Goal: Find specific page/section: Find specific page/section

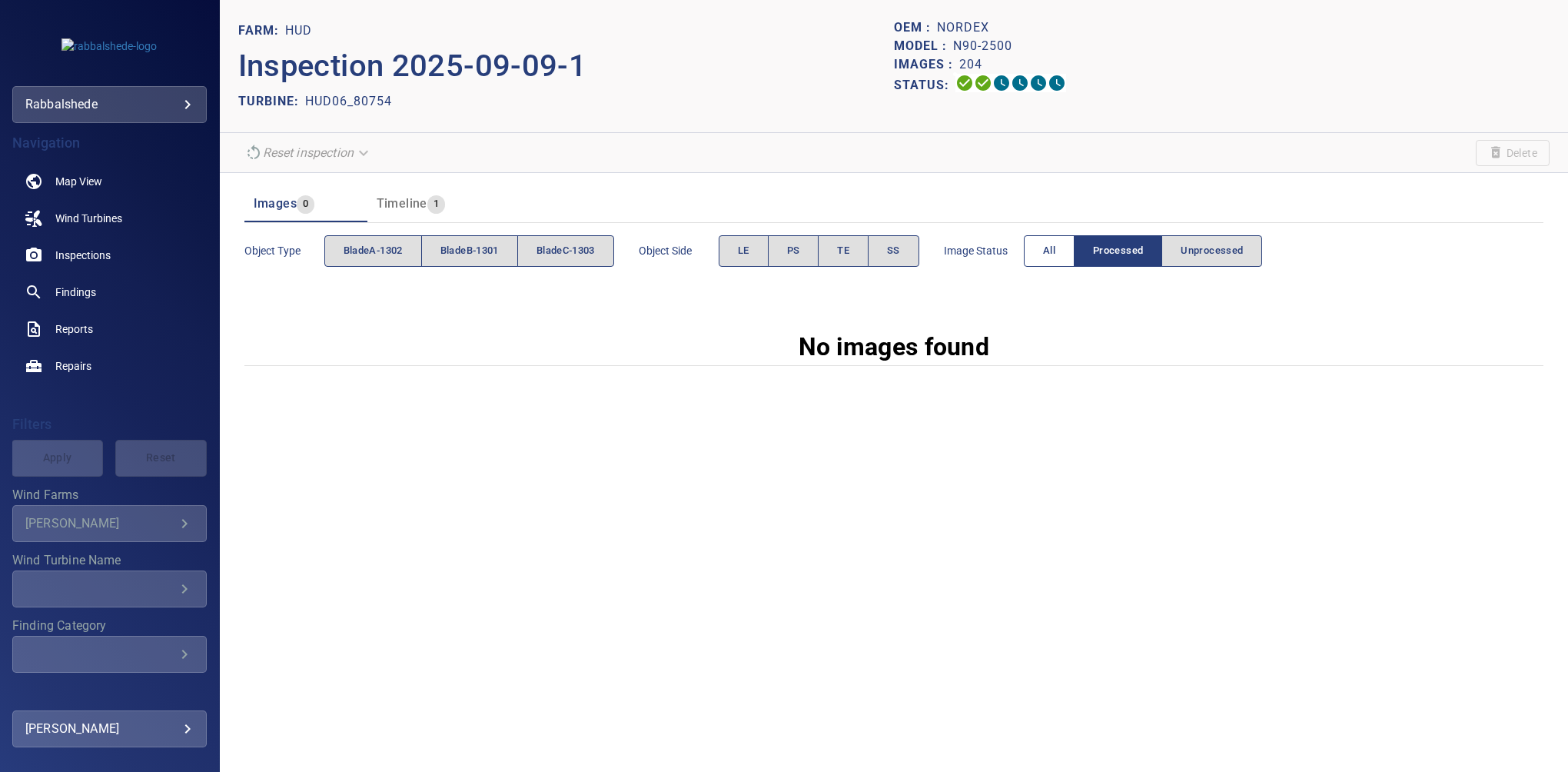
click at [927, 251] on button "All" at bounding box center [1049, 251] width 51 height 32
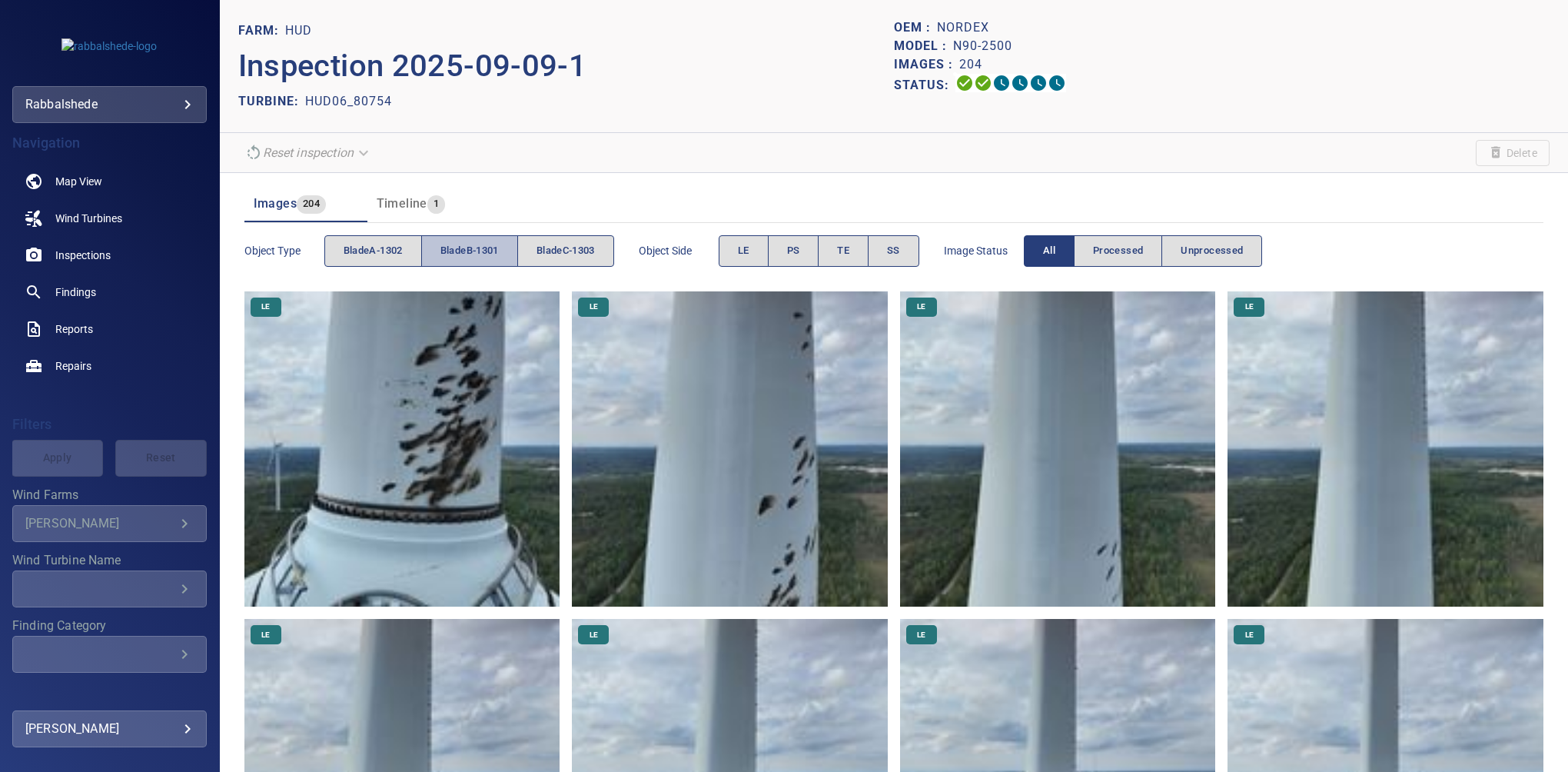
click at [481, 245] on span "bladeB-1301" at bounding box center [469, 251] width 59 height 18
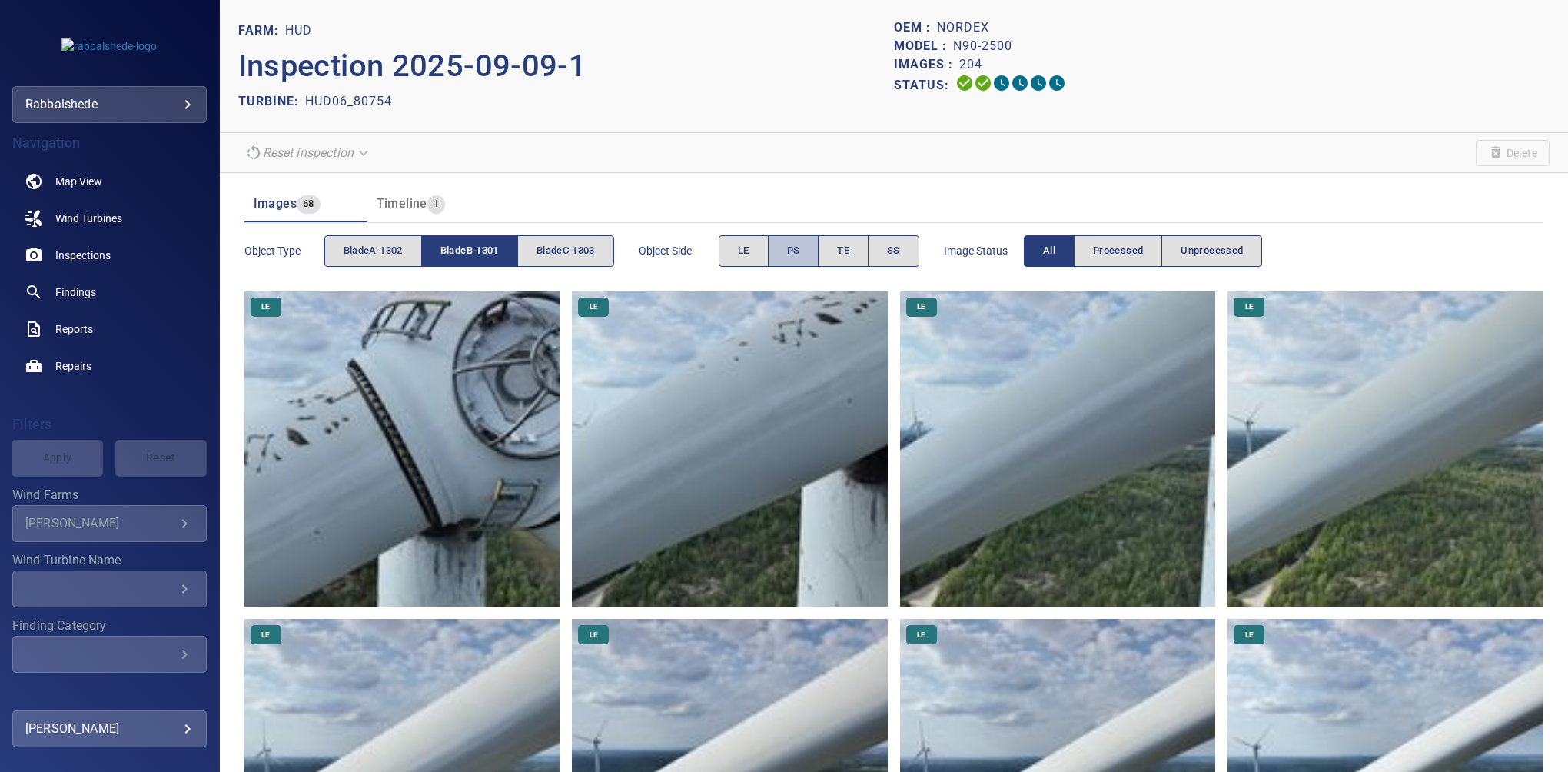
click at [812, 245] on button "PS" at bounding box center [793, 251] width 52 height 32
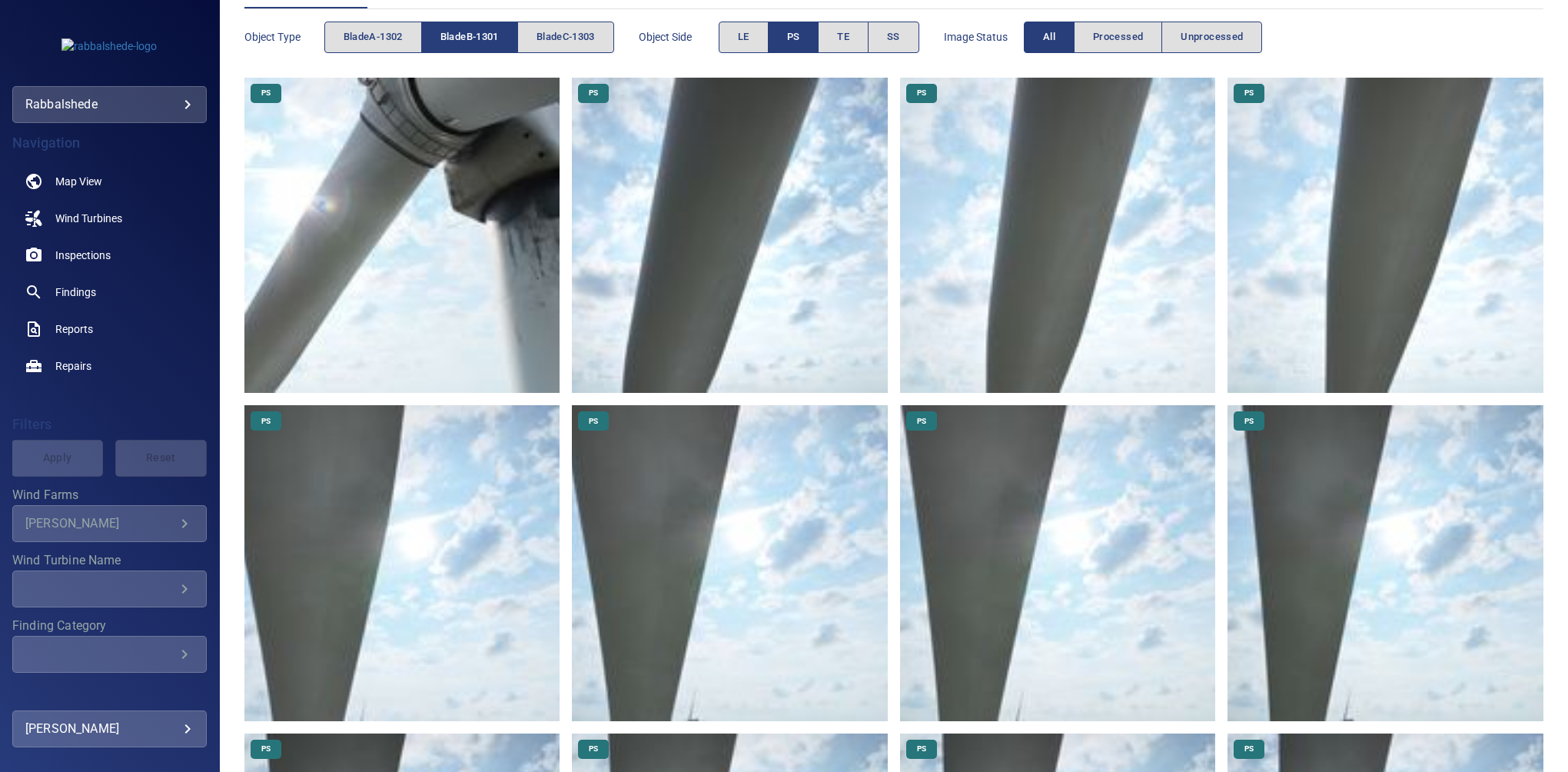
scroll to position [43, 0]
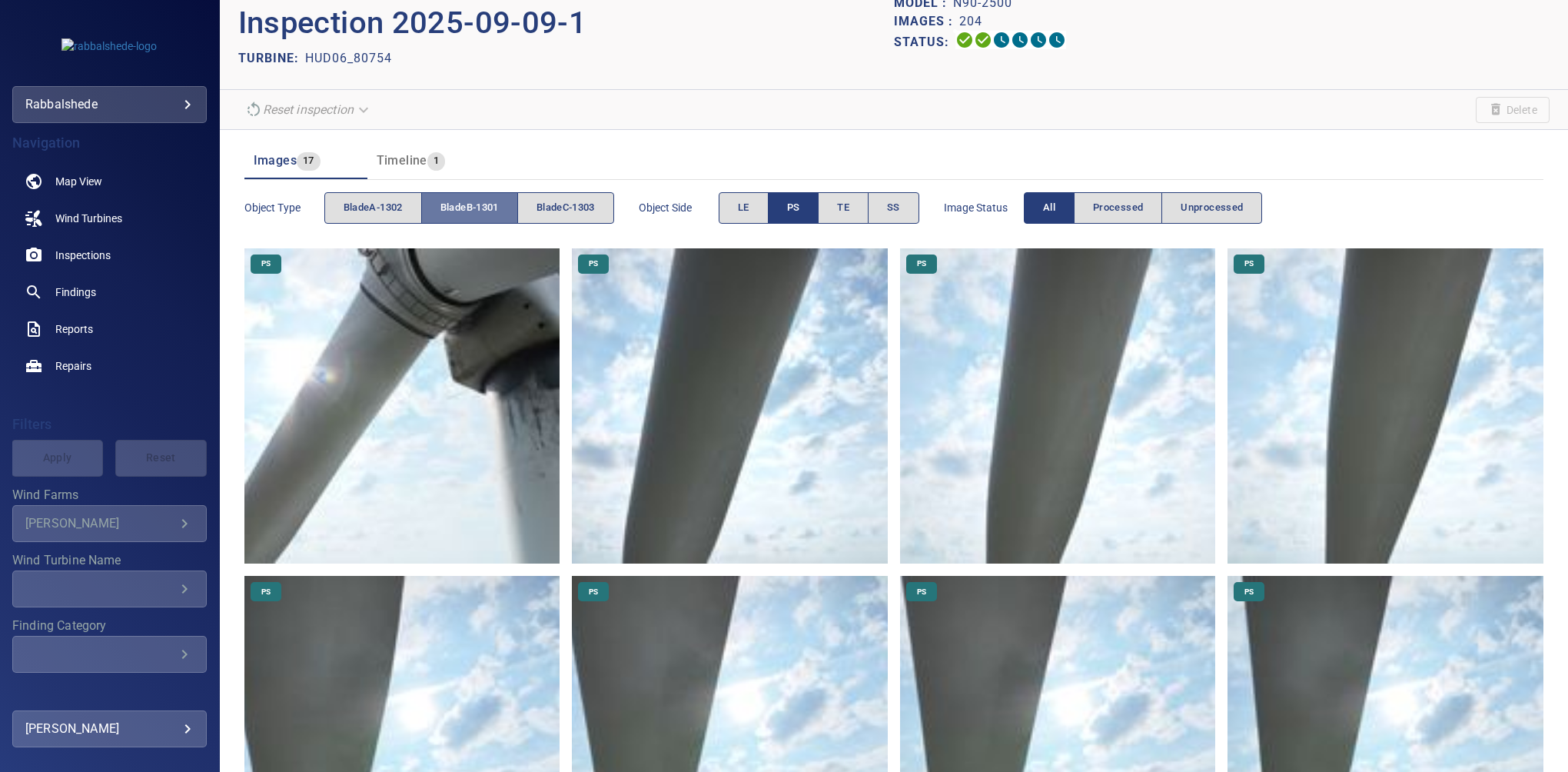
click at [514, 212] on button "bladeB-1301" at bounding box center [469, 207] width 97 height 32
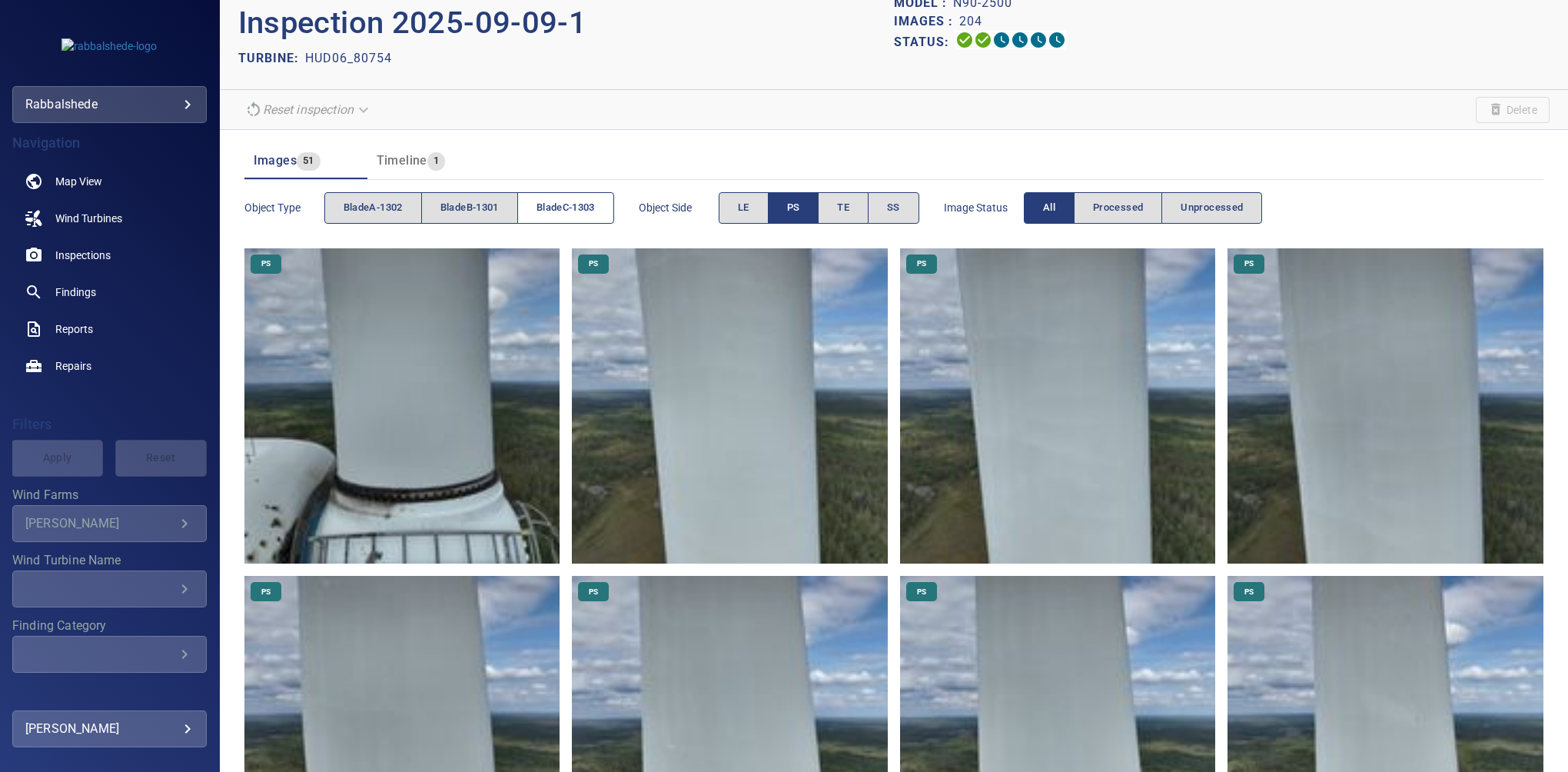
click at [546, 202] on span "bladeC-1303" at bounding box center [566, 207] width 59 height 18
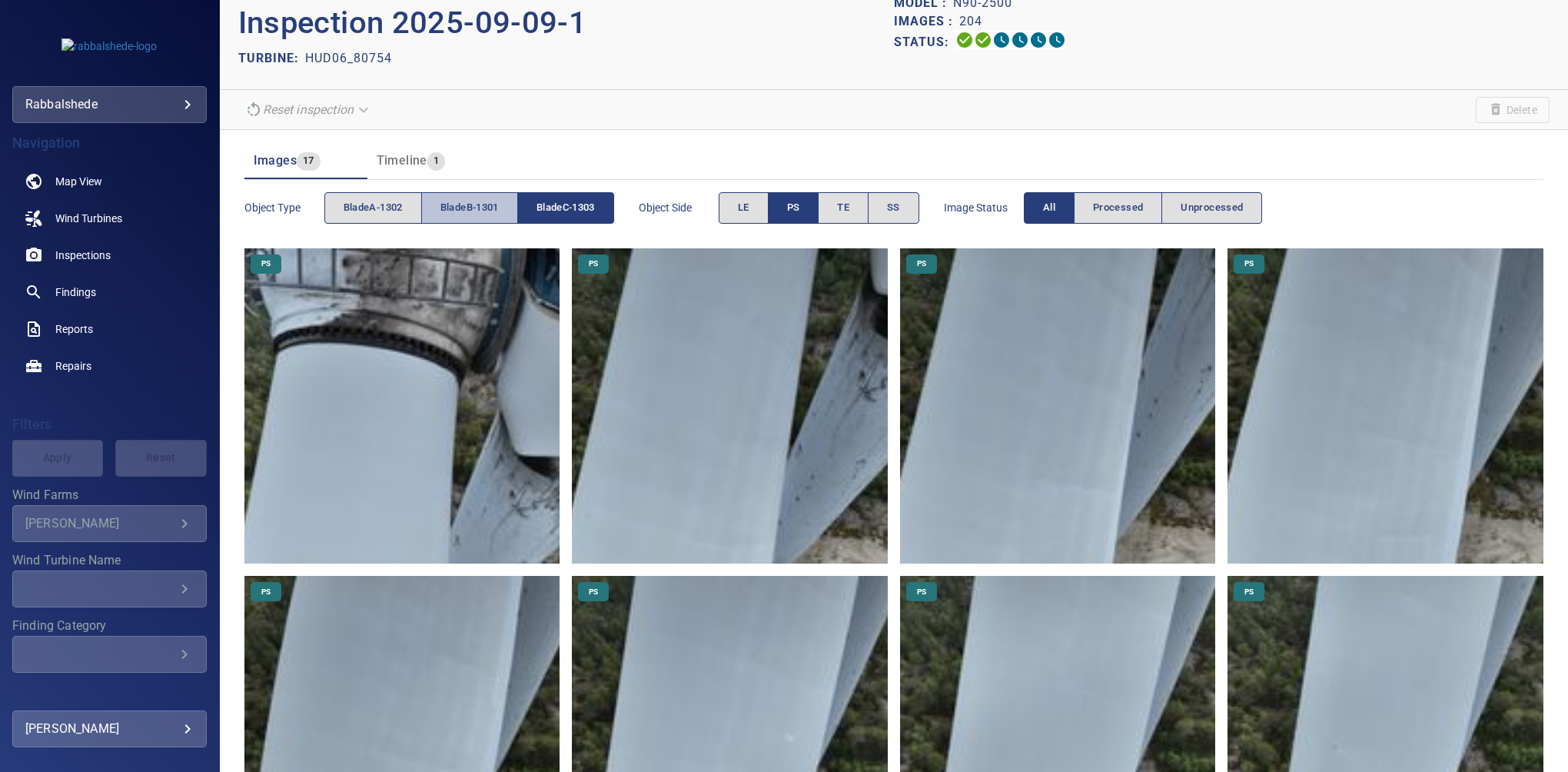
click at [467, 204] on span "bladeB-1301" at bounding box center [469, 207] width 59 height 18
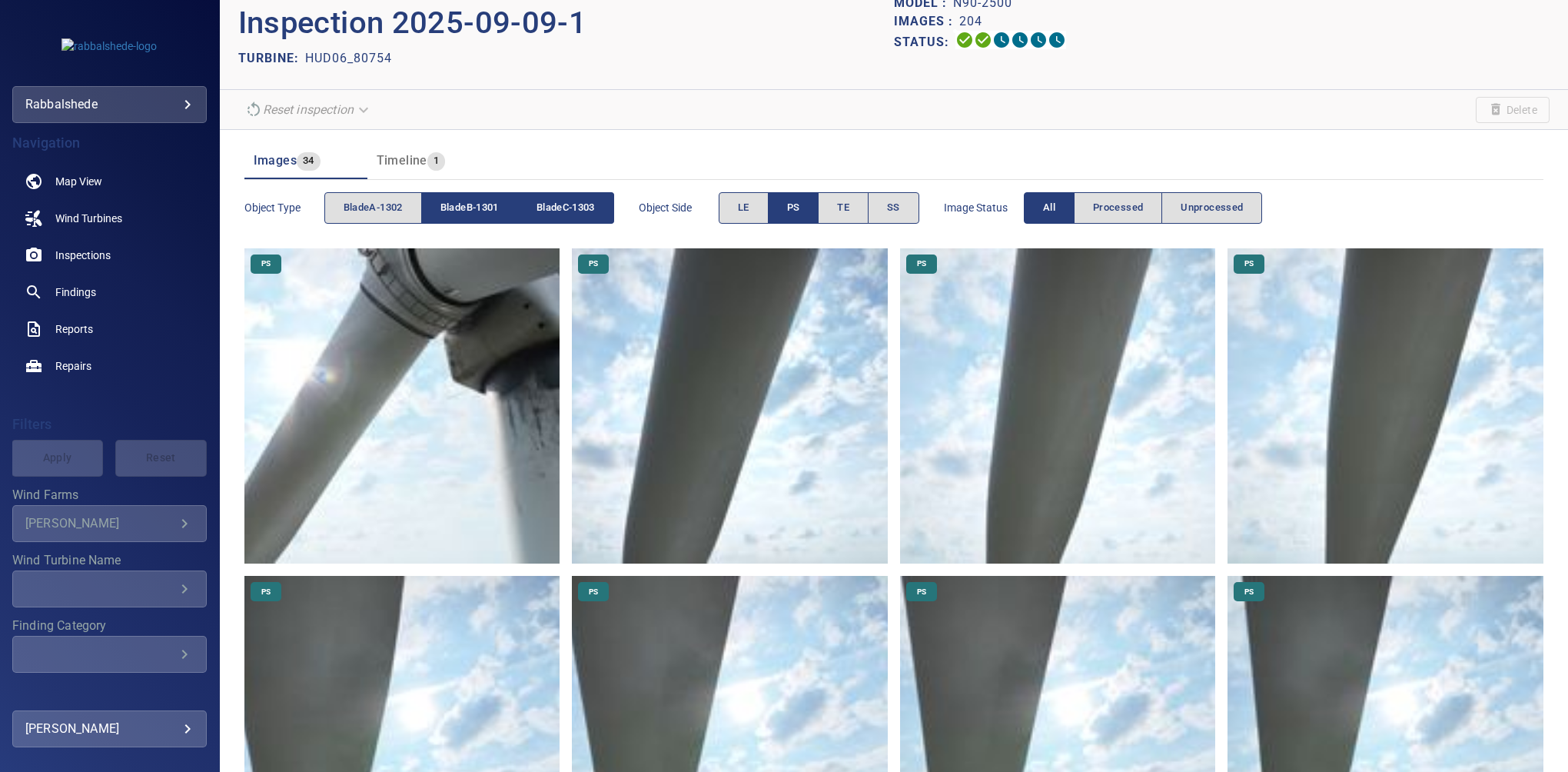
click at [481, 207] on span "bladeB-1301" at bounding box center [469, 207] width 59 height 18
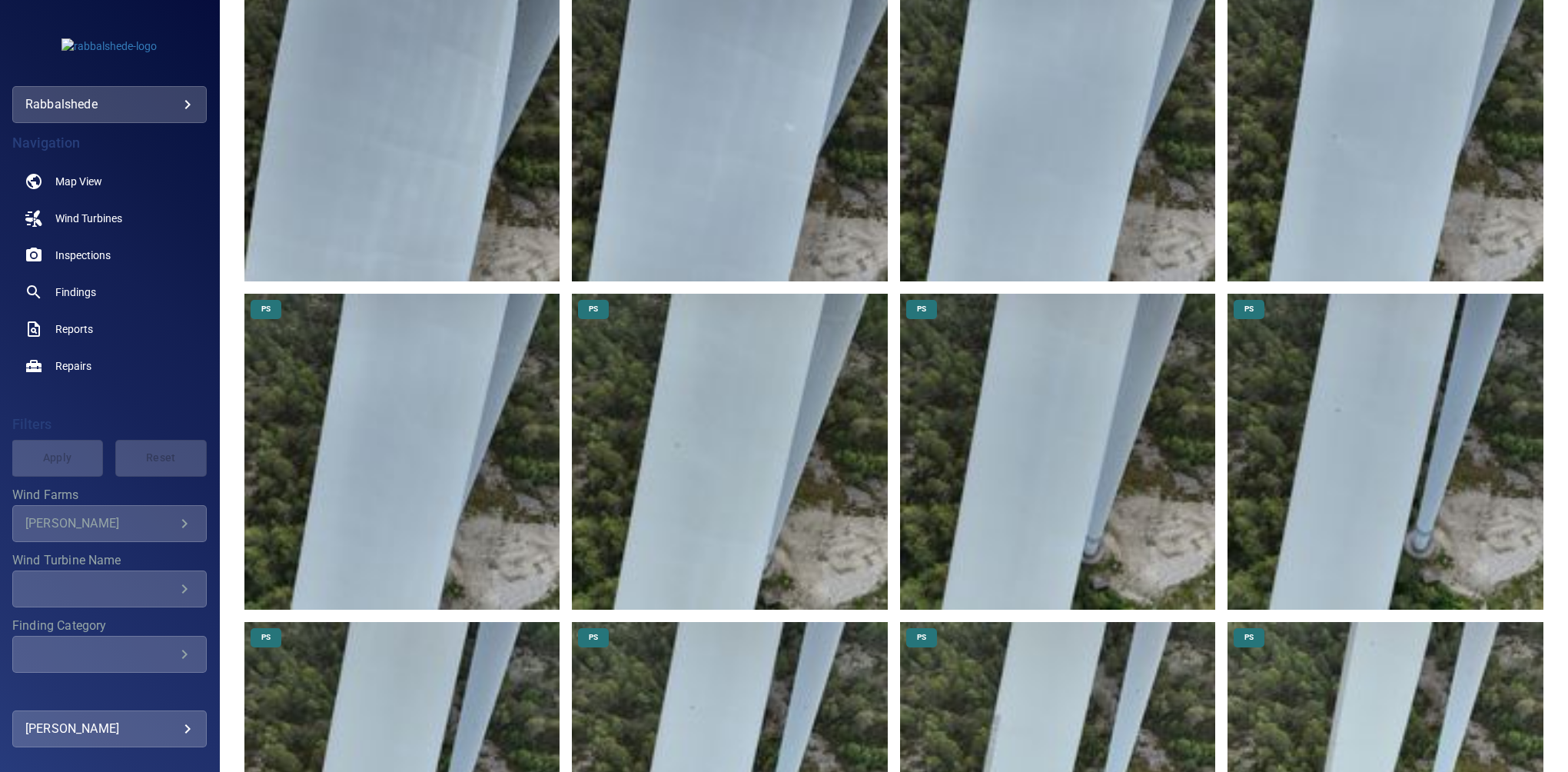
scroll to position [1169, 0]
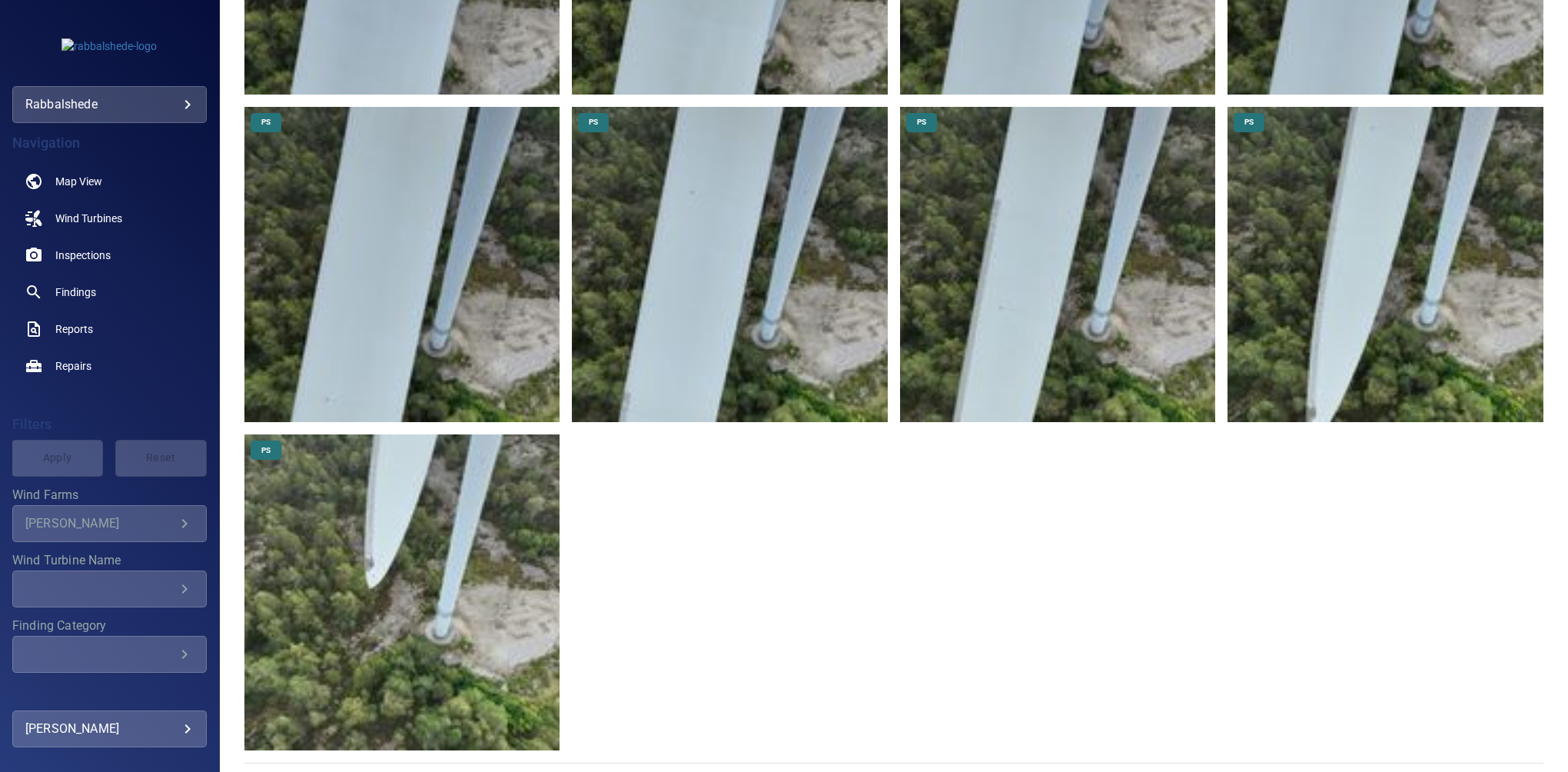
click at [342, 480] on img at bounding box center [402, 592] width 316 height 316
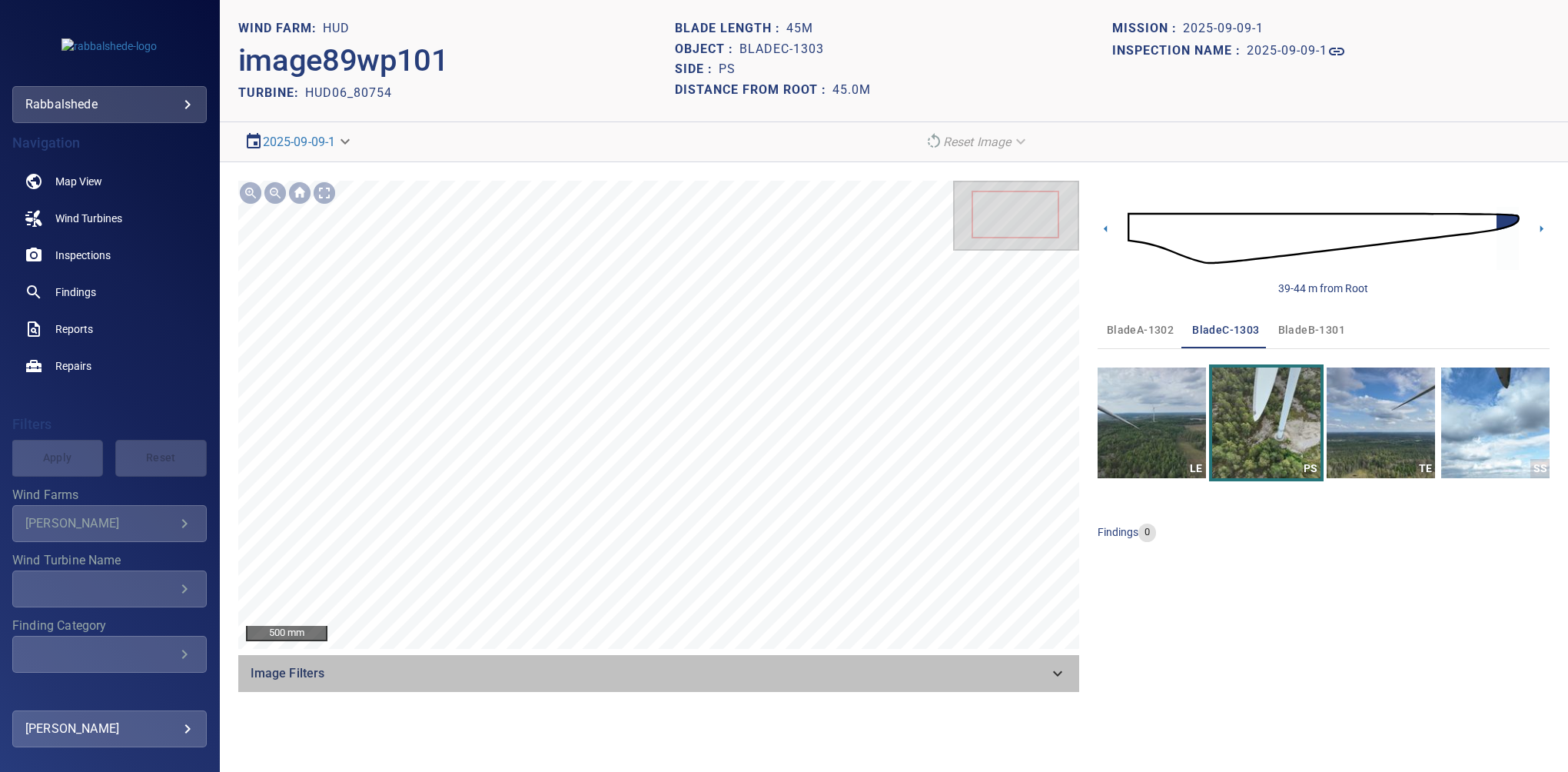
click at [927, 665] on span "Image Filters" at bounding box center [649, 673] width 798 height 19
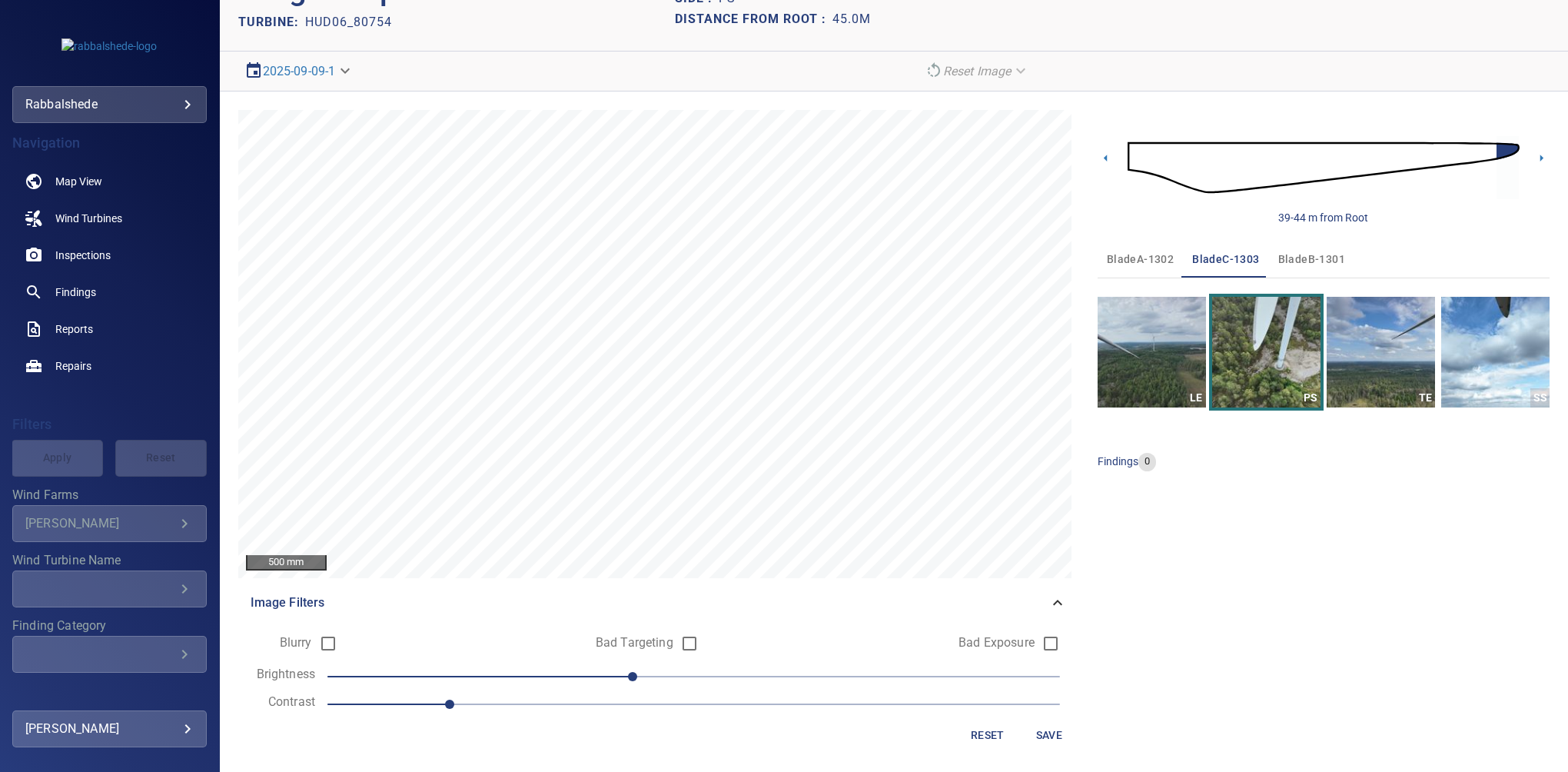
scroll to position [72, 0]
click at [927, 717] on span "Save" at bounding box center [1049, 734] width 37 height 19
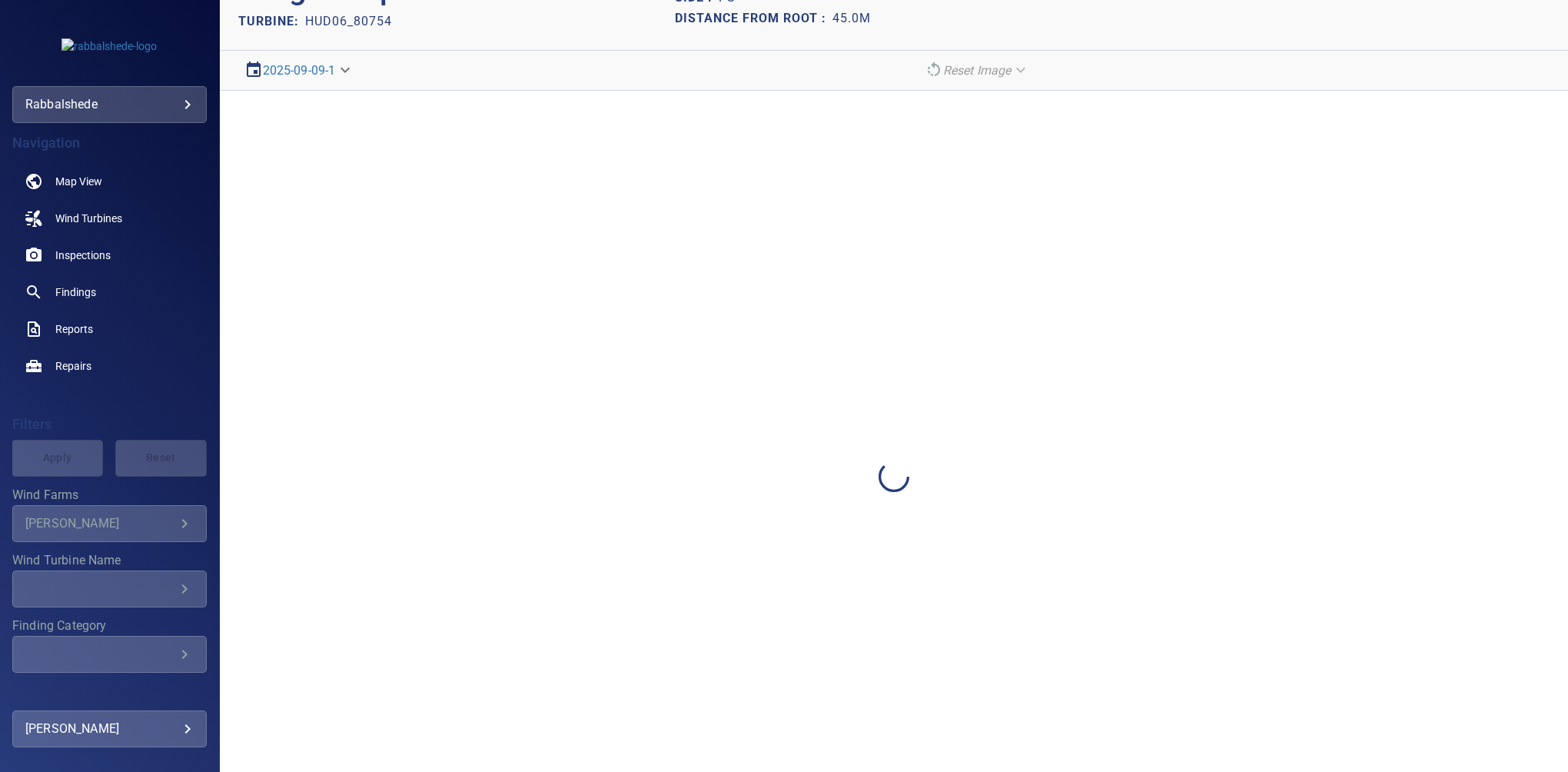
scroll to position [0, 0]
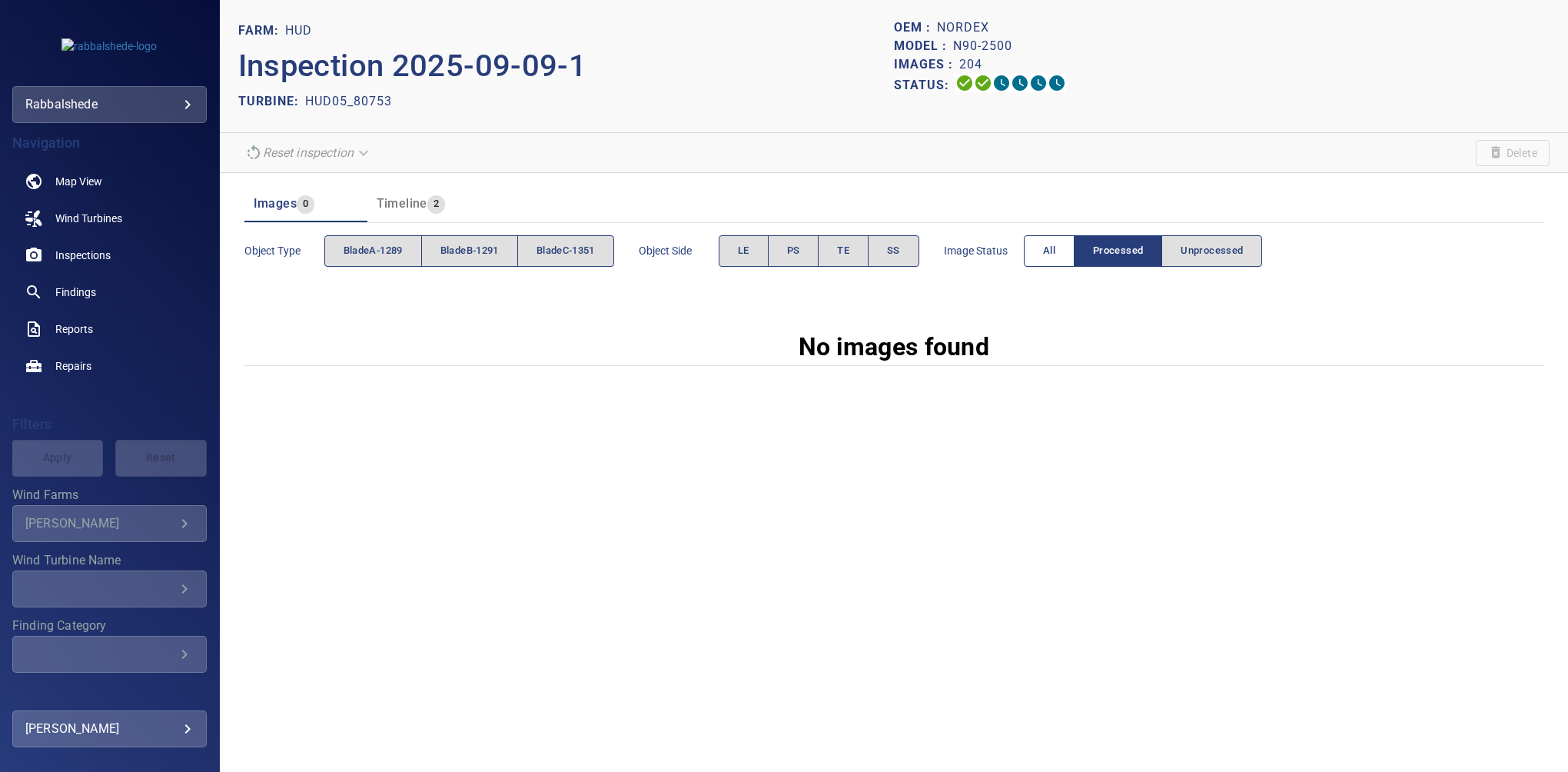
click at [1042, 248] on button "All" at bounding box center [1049, 251] width 51 height 32
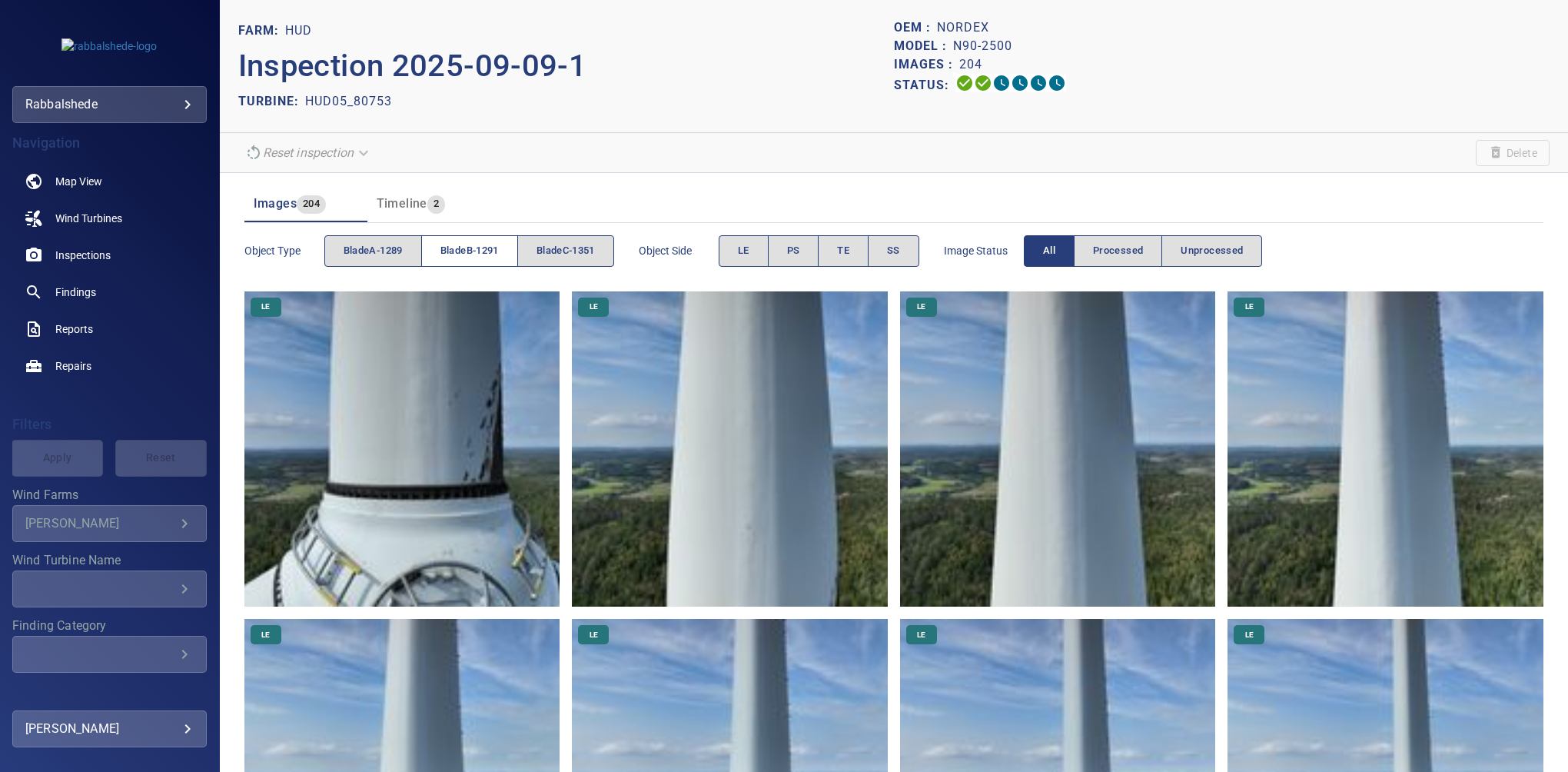
click at [452, 237] on button "bladeB-1291" at bounding box center [469, 251] width 97 height 32
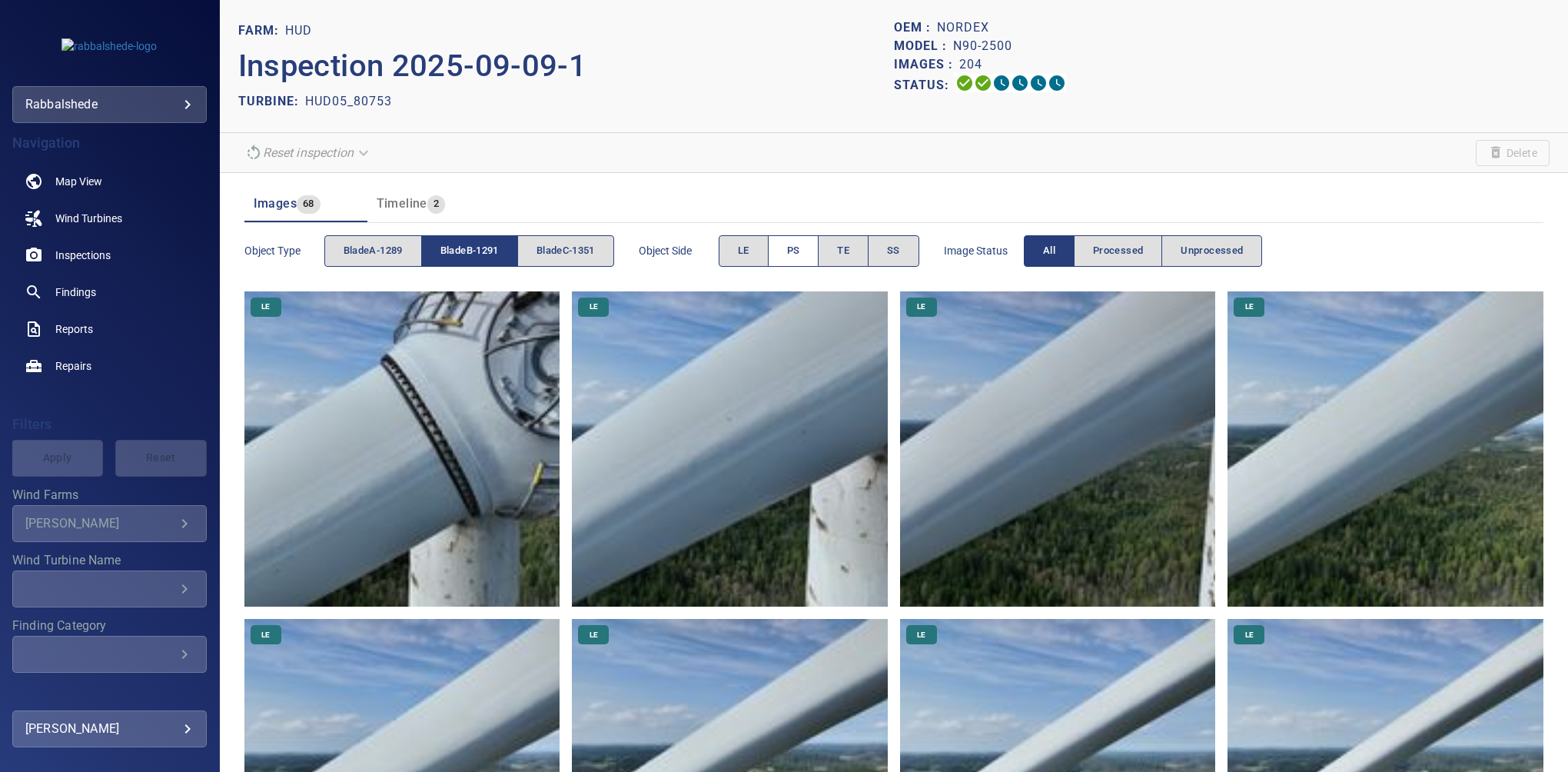
click at [785, 247] on button "PS" at bounding box center [793, 251] width 52 height 32
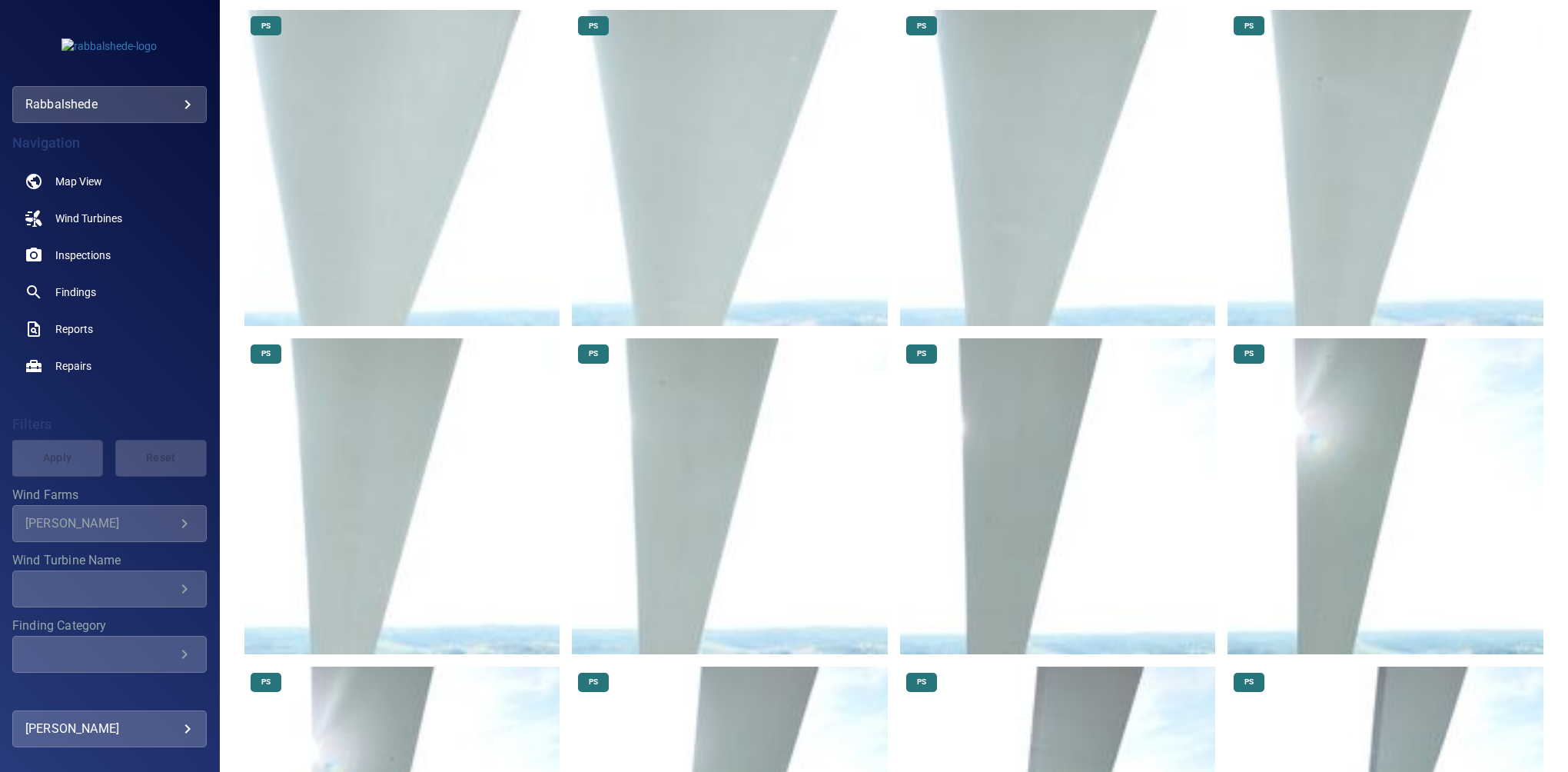
scroll to position [837, 0]
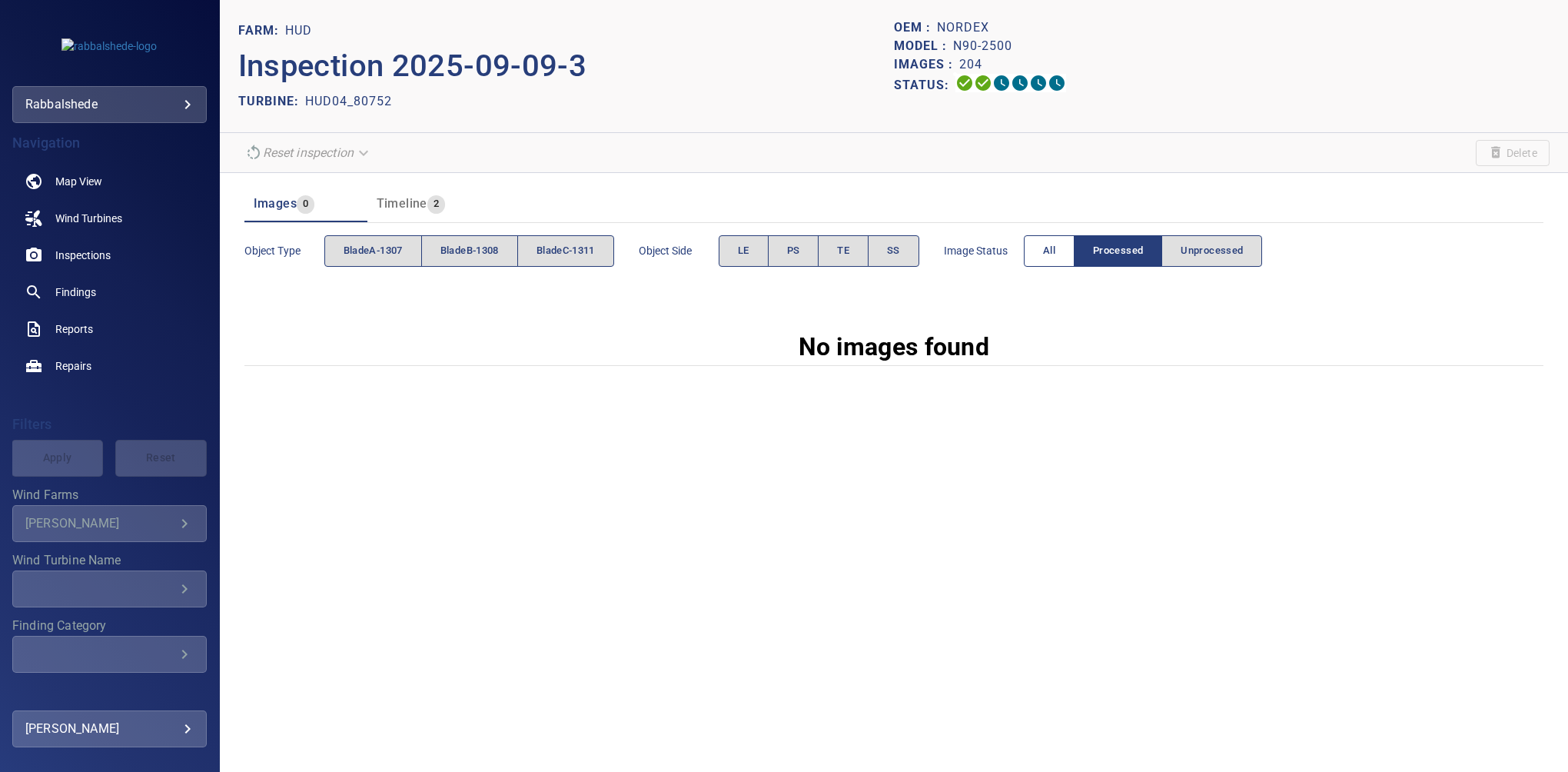
click at [1032, 246] on button "All" at bounding box center [1049, 251] width 51 height 32
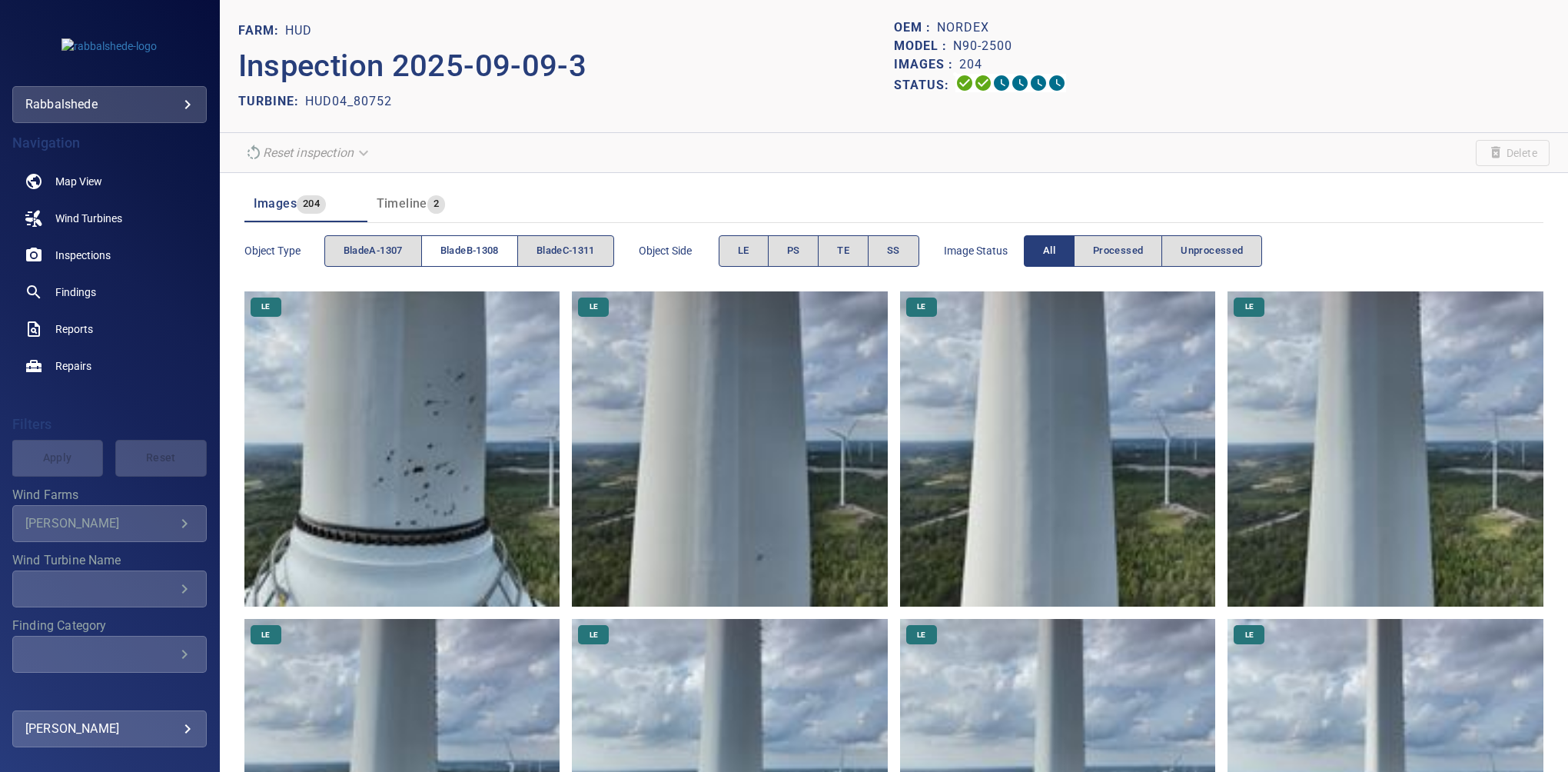
click at [453, 246] on span "bladeB-1308" at bounding box center [469, 251] width 59 height 18
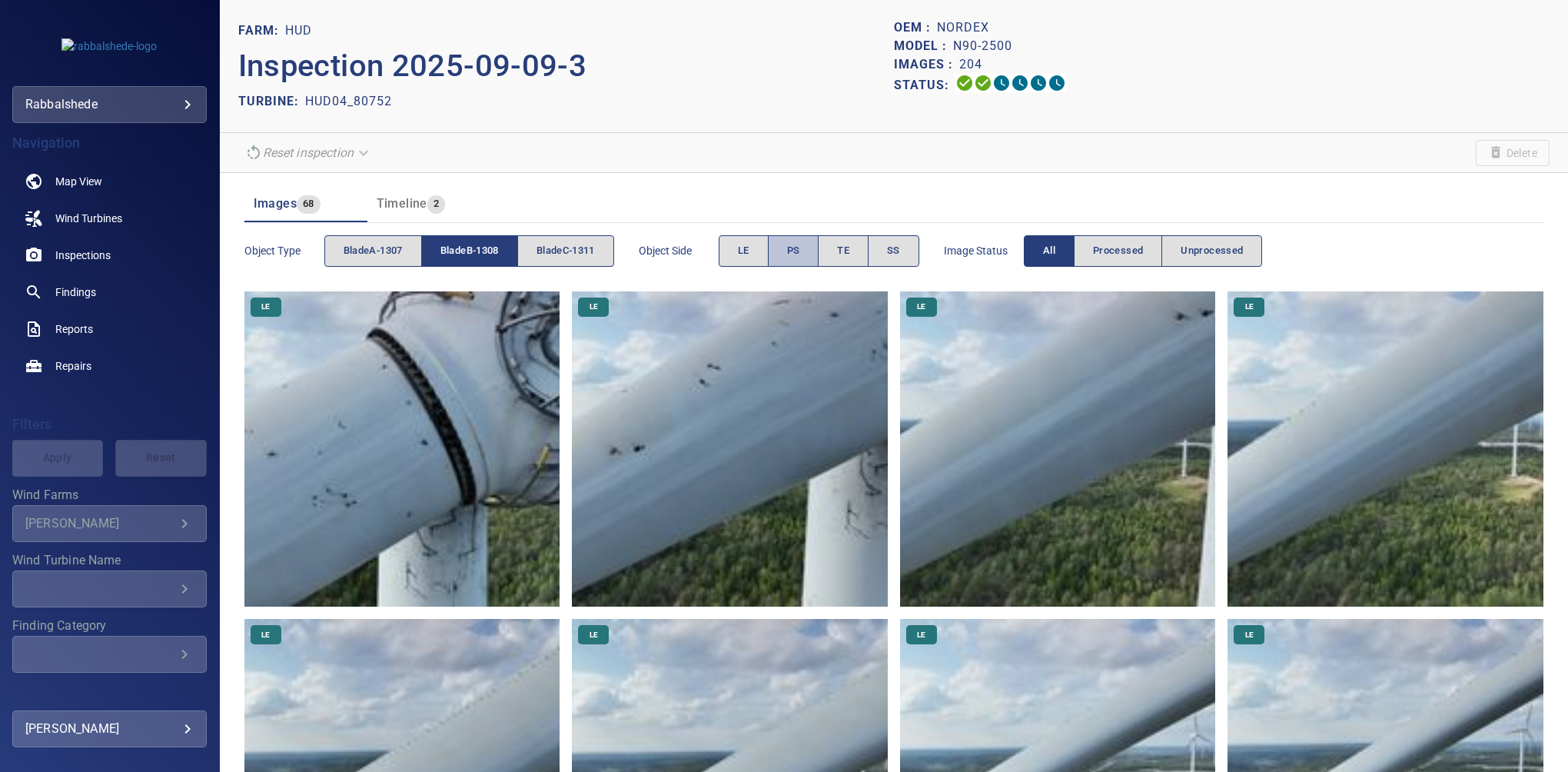
click at [792, 243] on span "PS" at bounding box center [793, 251] width 13 height 18
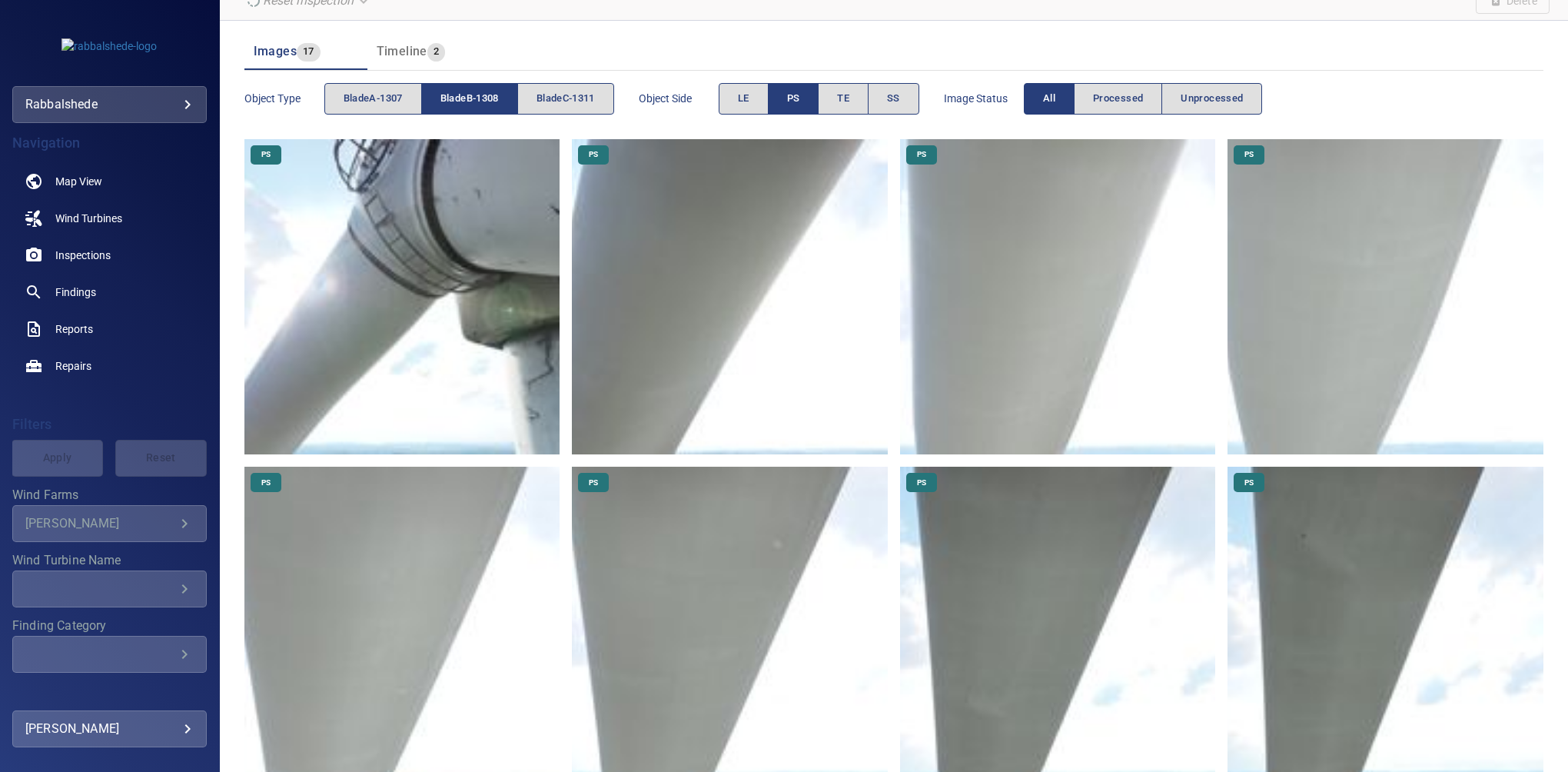
scroll to position [180, 0]
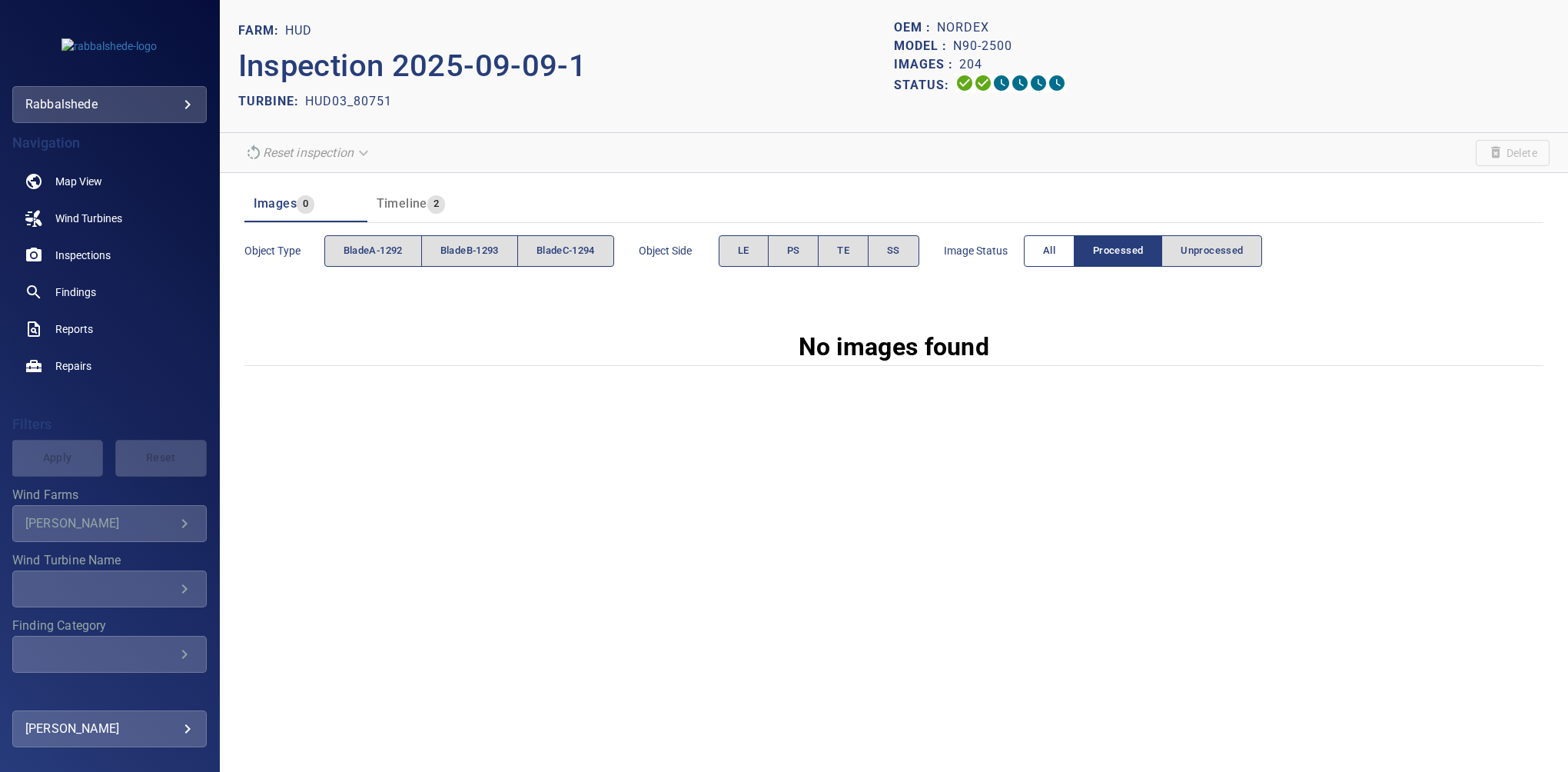
click at [1048, 249] on span "All" at bounding box center [1049, 251] width 12 height 18
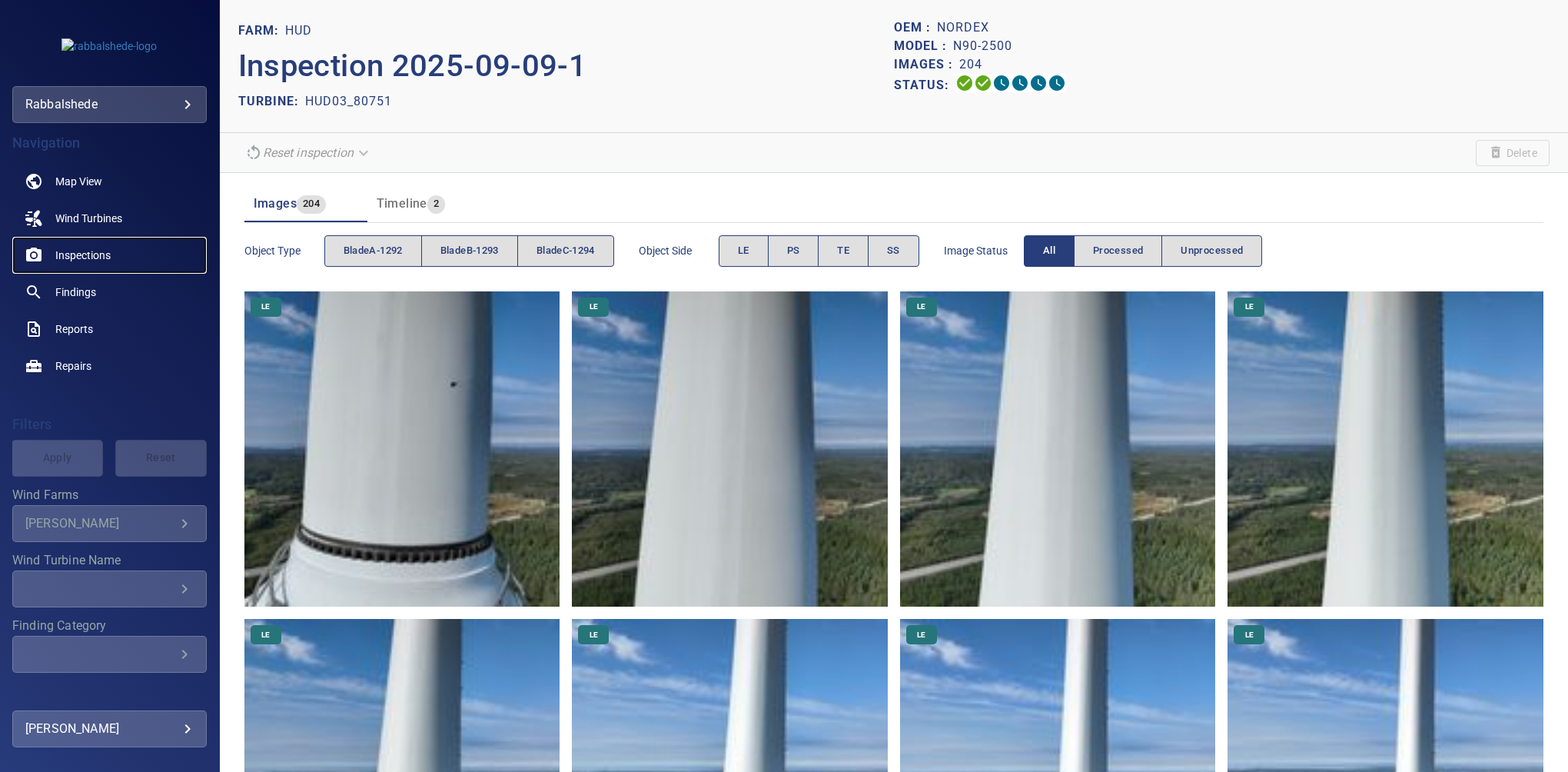
click at [97, 259] on span "Inspections" at bounding box center [83, 255] width 56 height 15
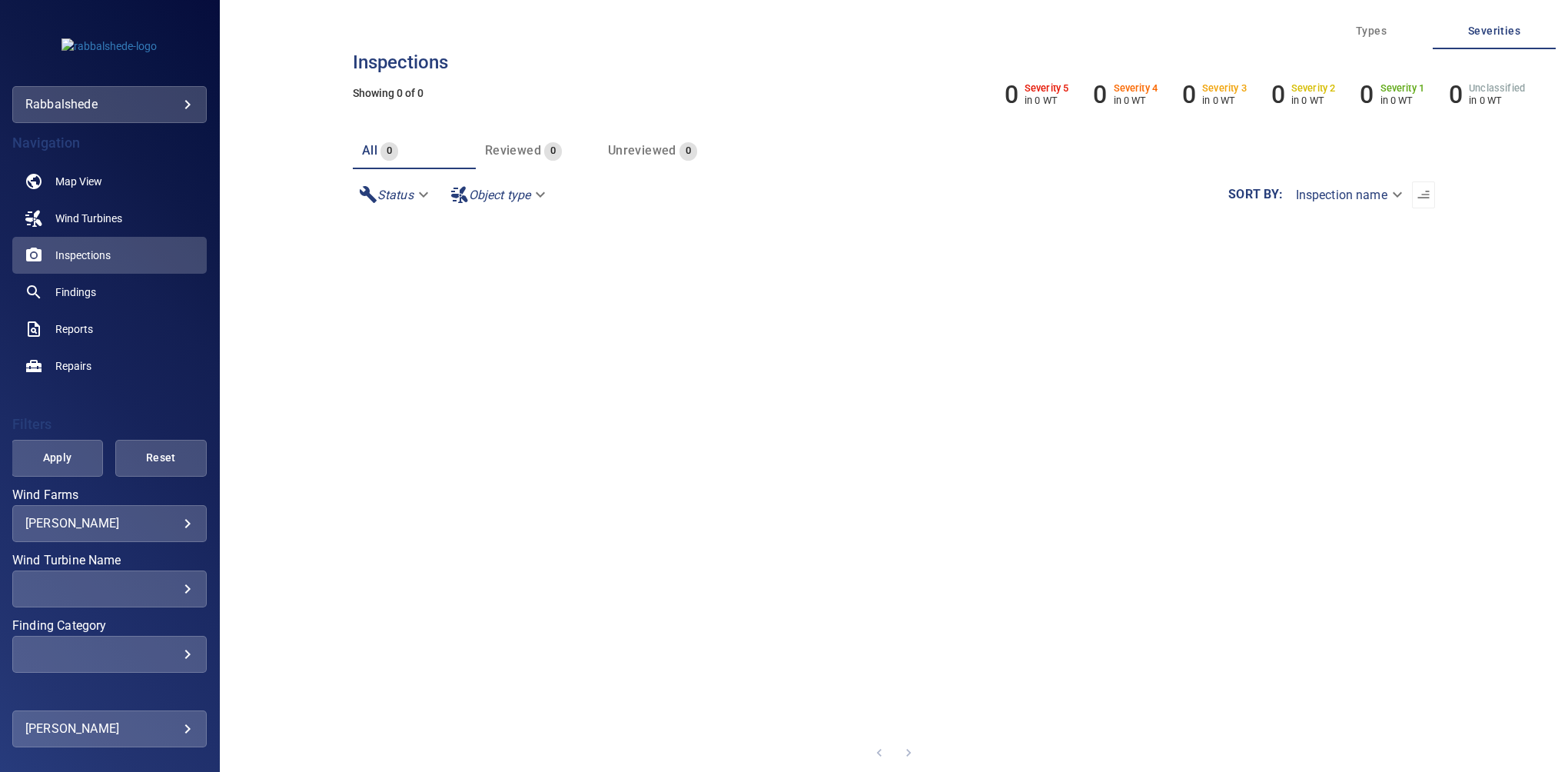
click at [99, 515] on body "**********" at bounding box center [784, 386] width 1568 height 772
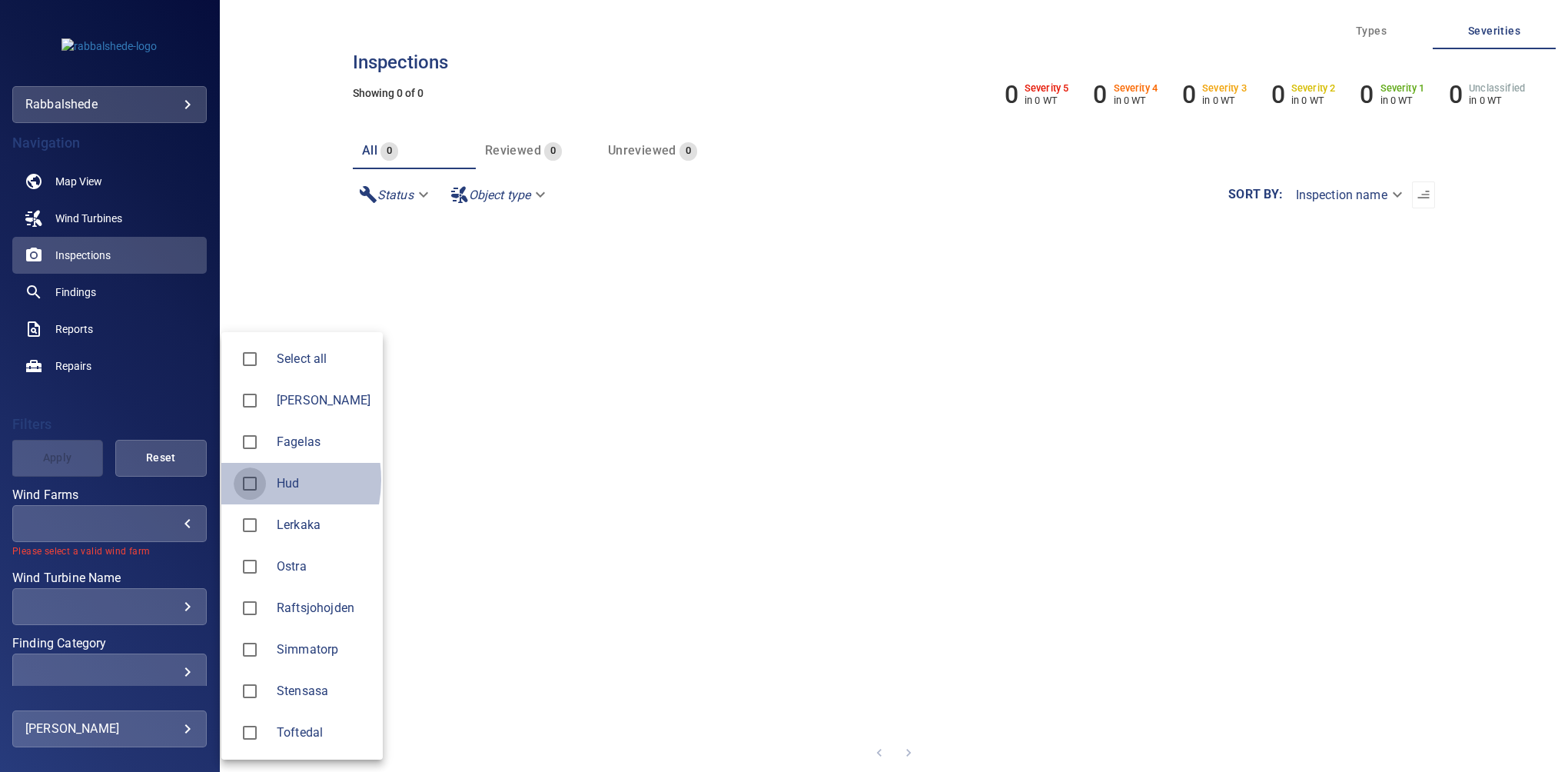
type input "***"
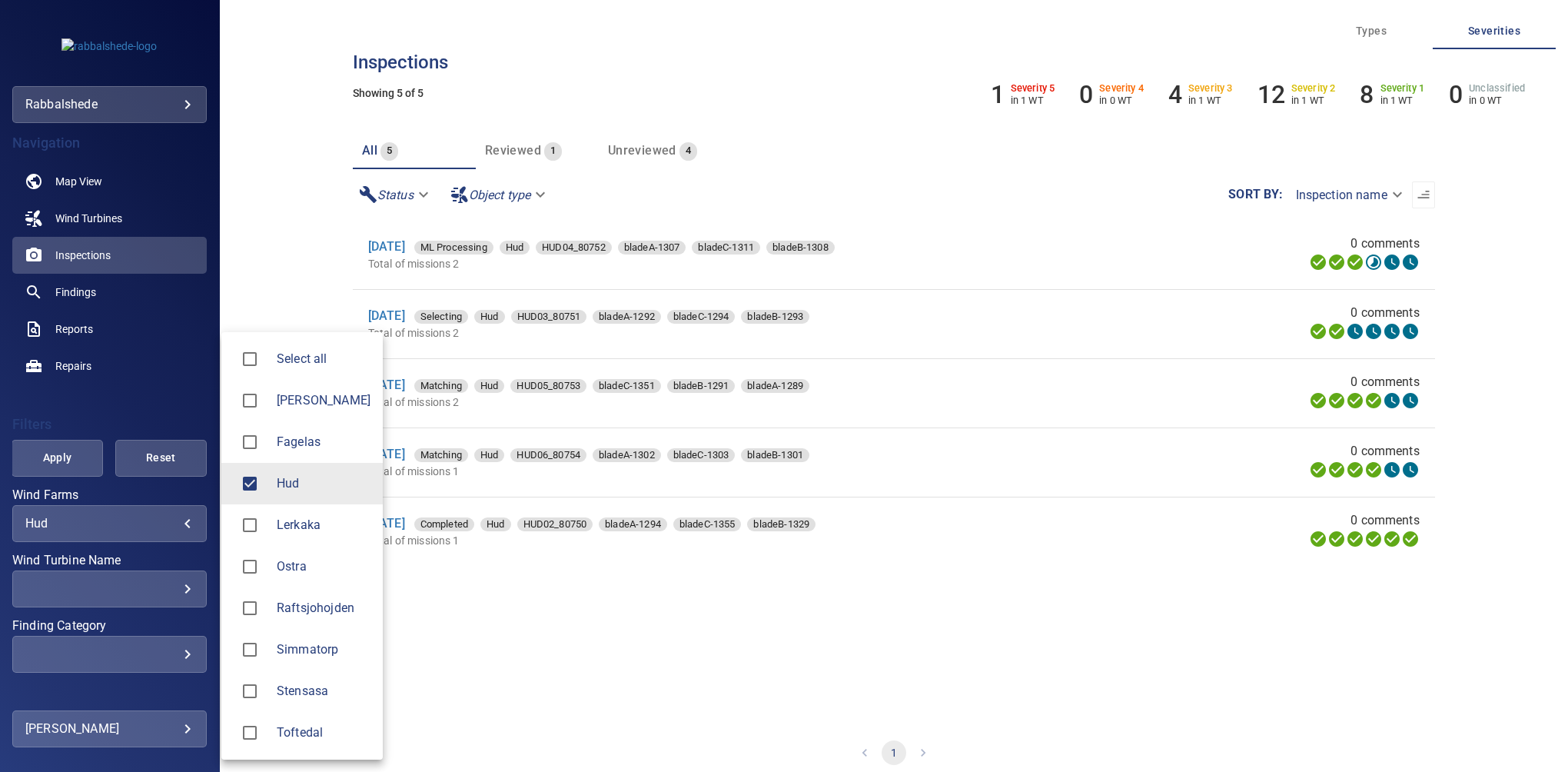
click at [247, 205] on div at bounding box center [784, 386] width 1568 height 772
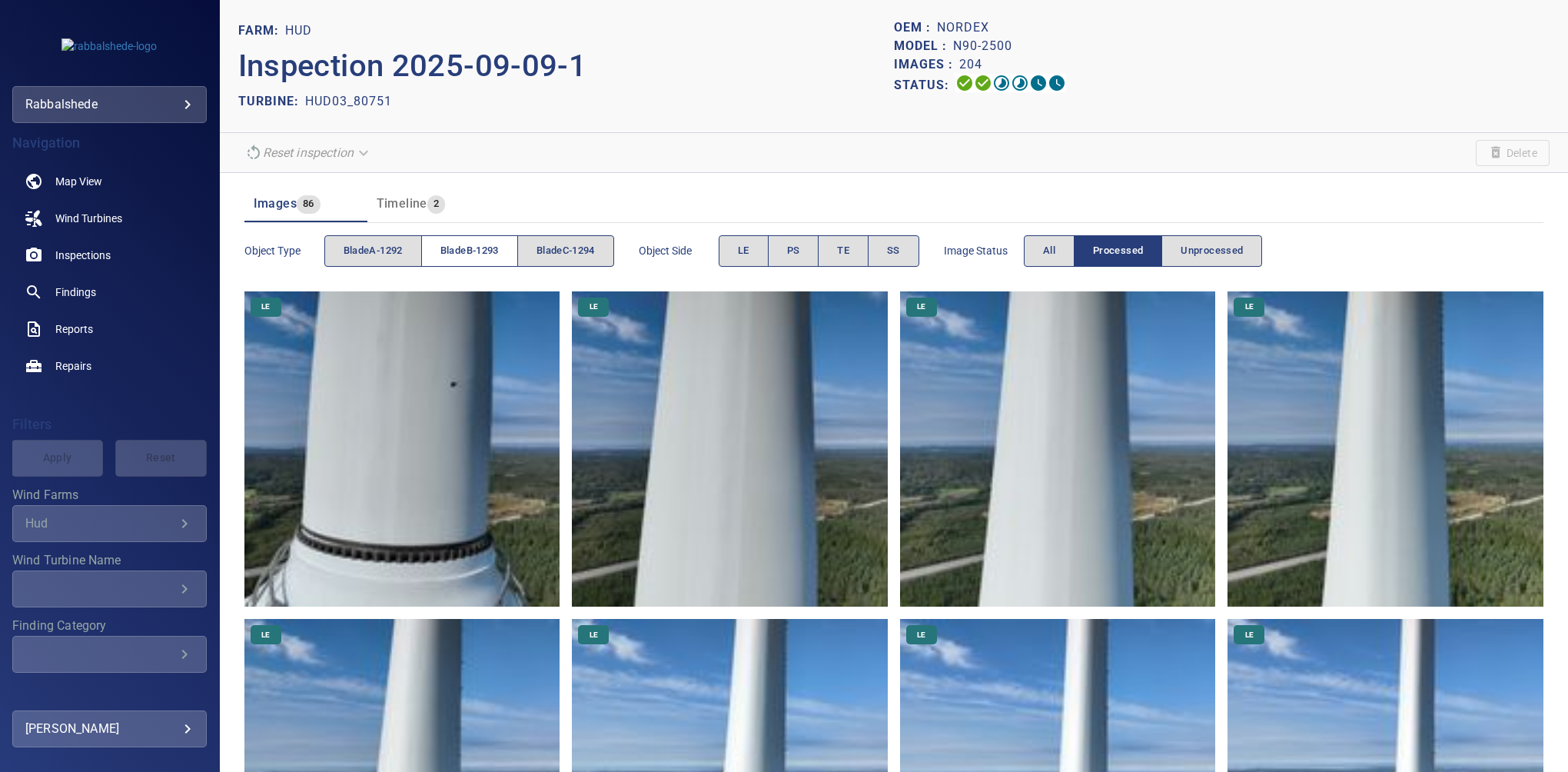
click at [458, 240] on button "bladeB-1293" at bounding box center [469, 251] width 97 height 32
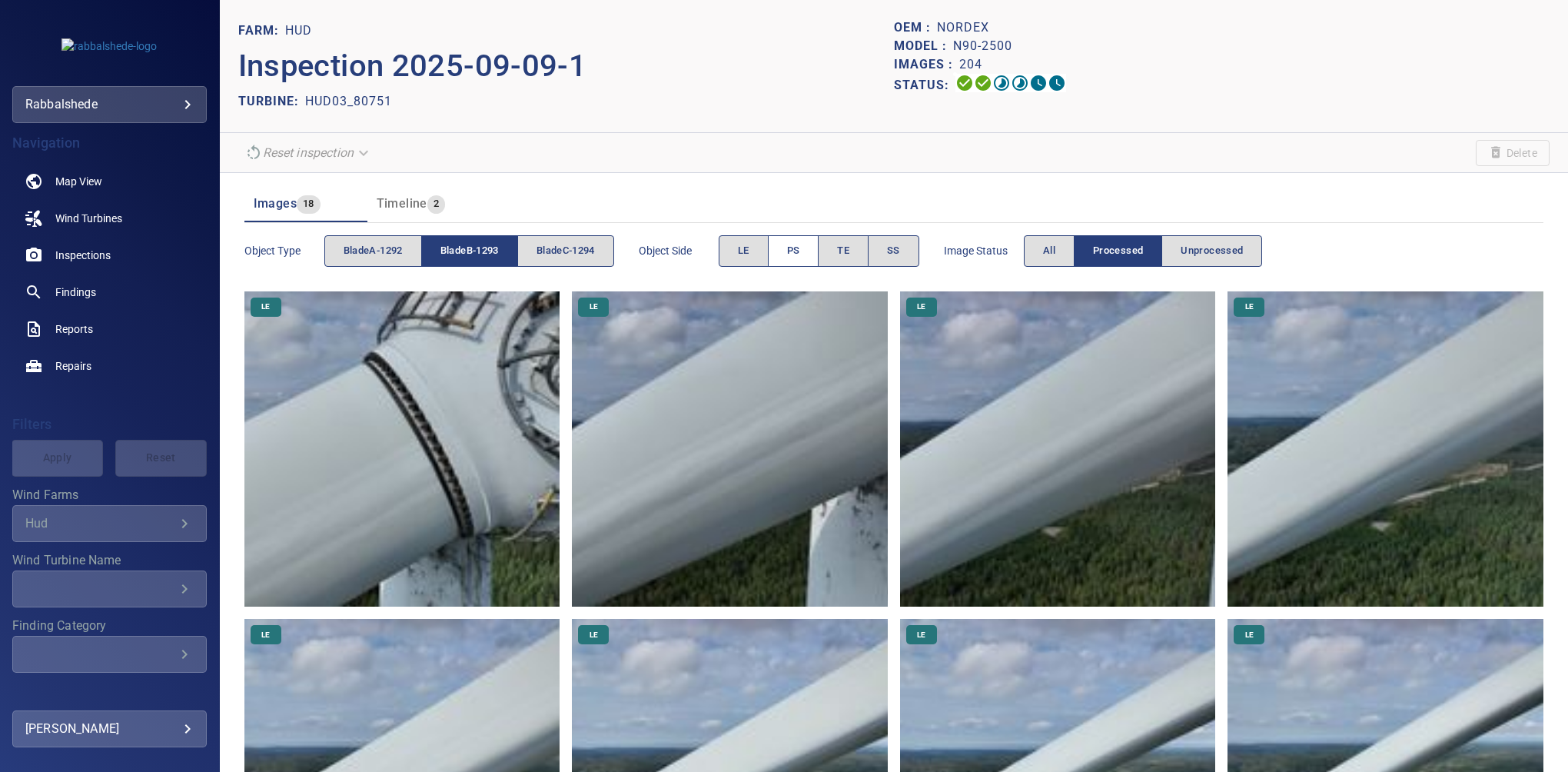
click at [786, 251] on button "PS" at bounding box center [793, 251] width 52 height 32
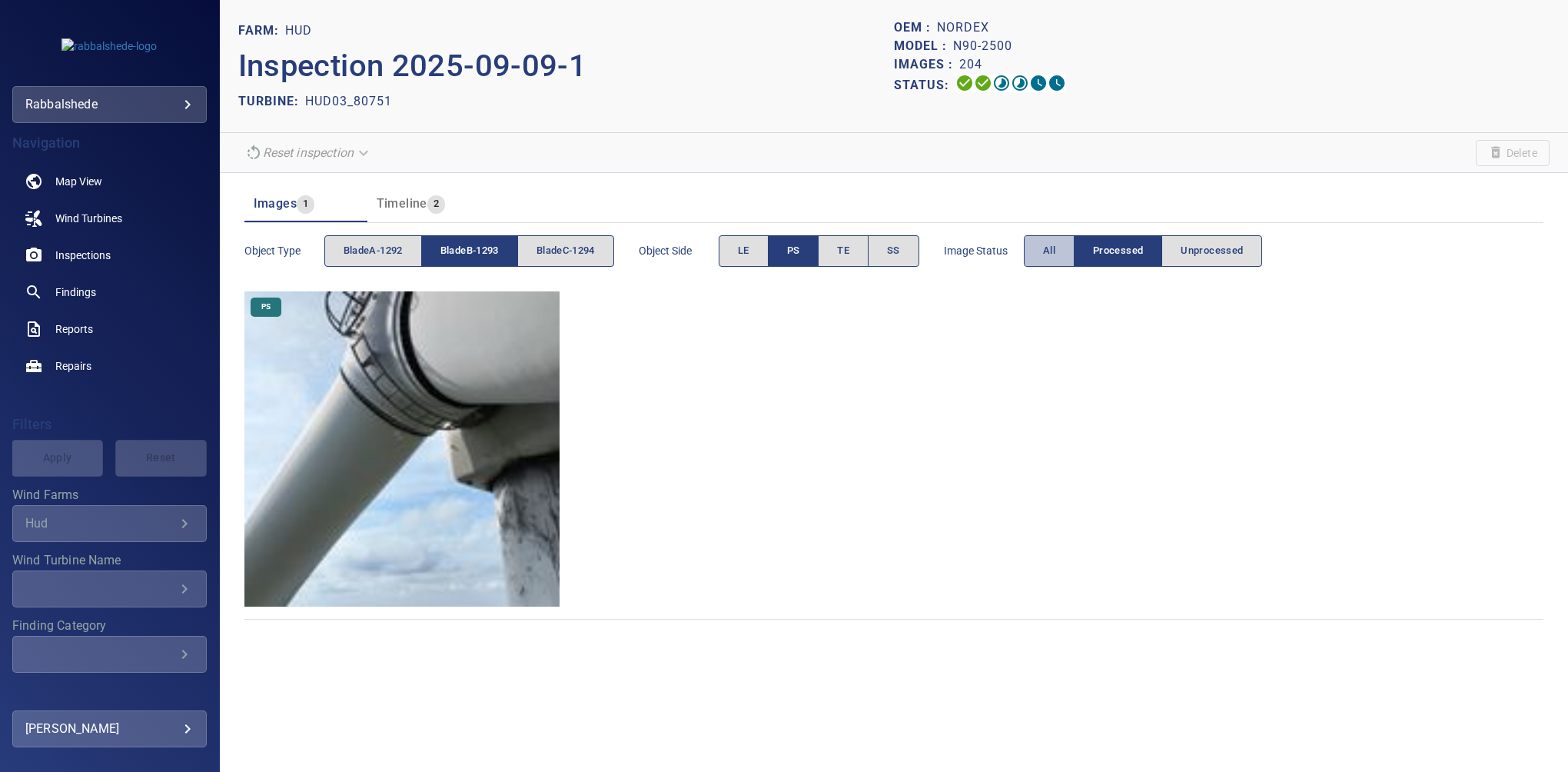
click at [1053, 251] on span "All" at bounding box center [1049, 251] width 12 height 18
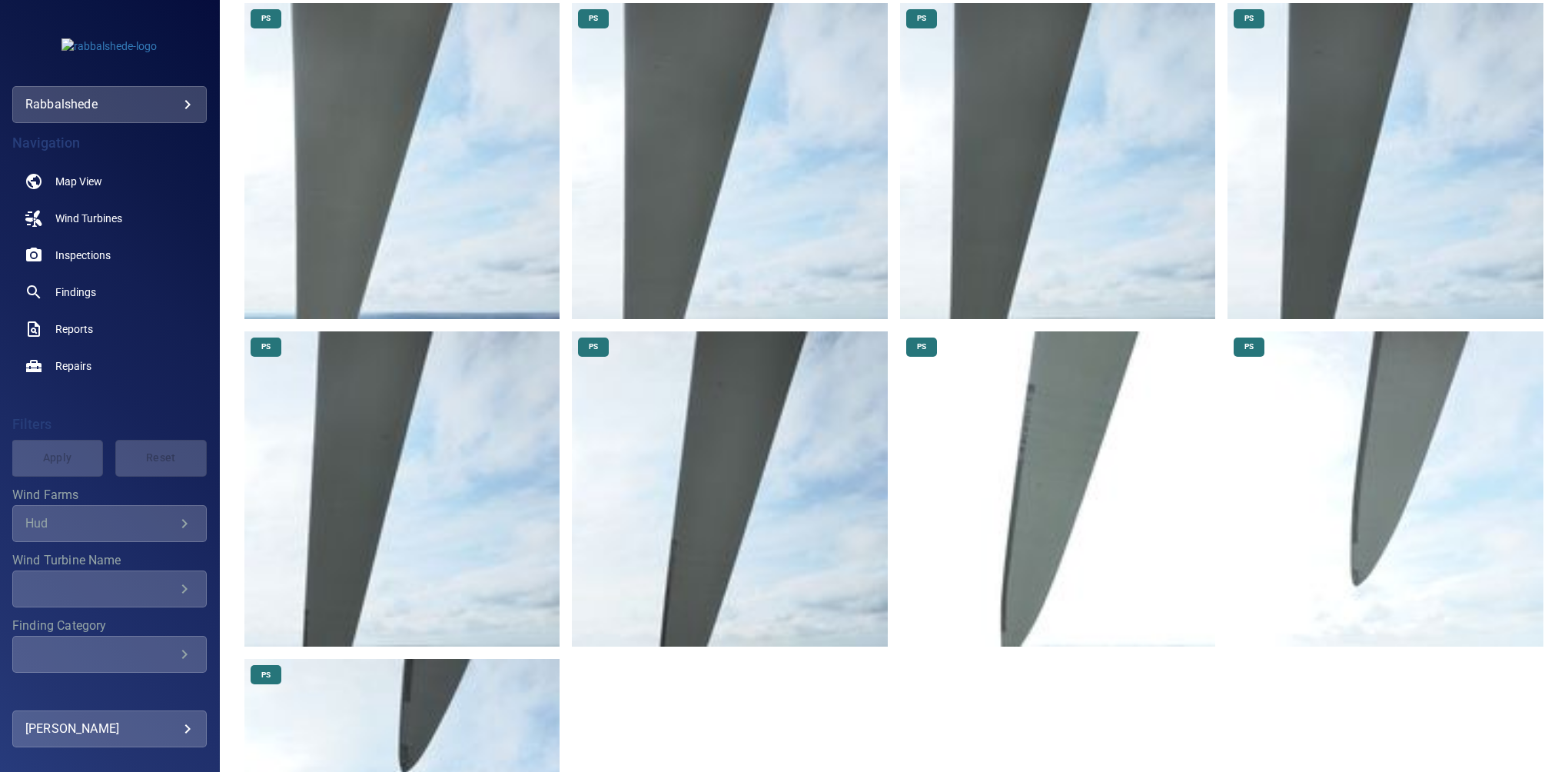
scroll to position [1169, 0]
